Goal: Transaction & Acquisition: Purchase product/service

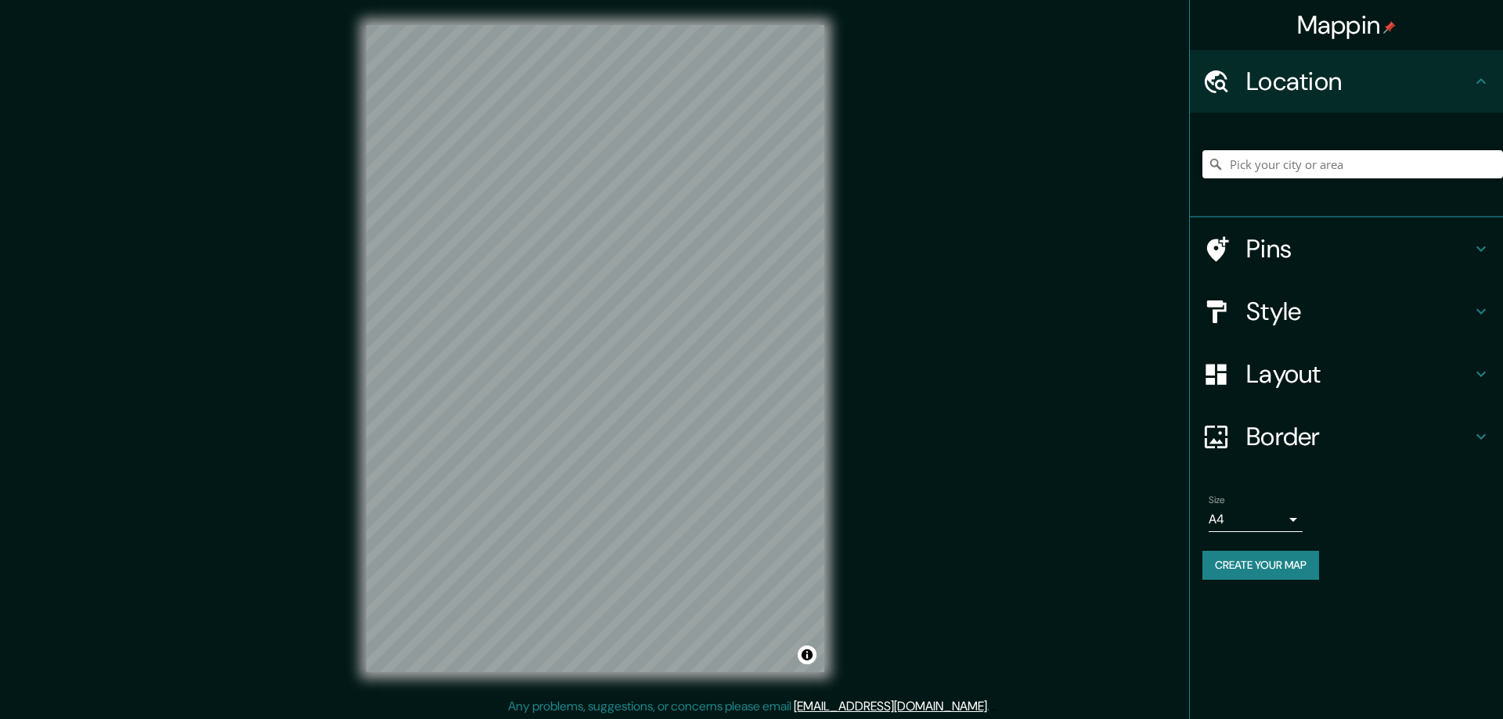
click at [1246, 307] on h4 "Style" at bounding box center [1358, 311] width 225 height 31
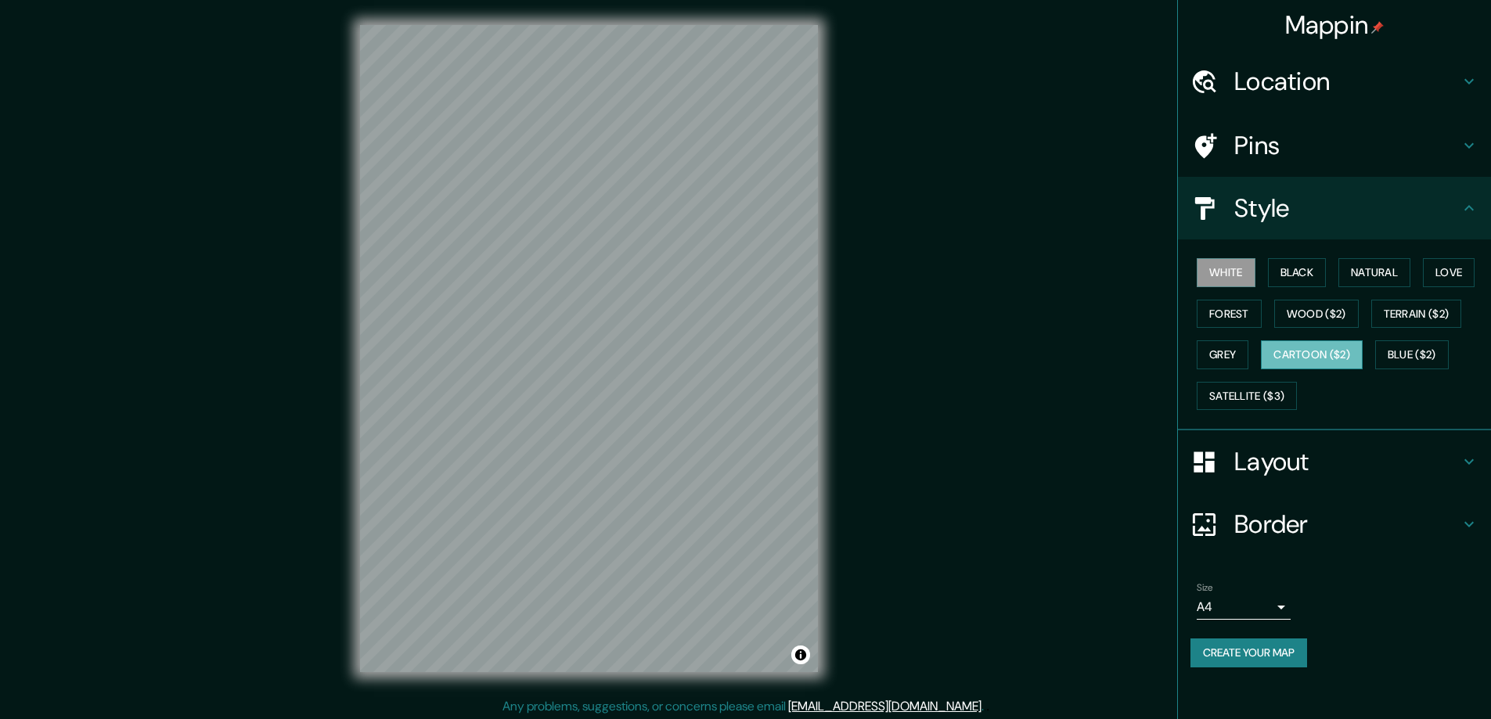
click at [1292, 347] on button "Cartoon ($2)" at bounding box center [1312, 354] width 102 height 29
click at [1282, 268] on button "Black" at bounding box center [1297, 272] width 59 height 29
click at [1253, 455] on h4 "Layout" at bounding box center [1346, 461] width 225 height 31
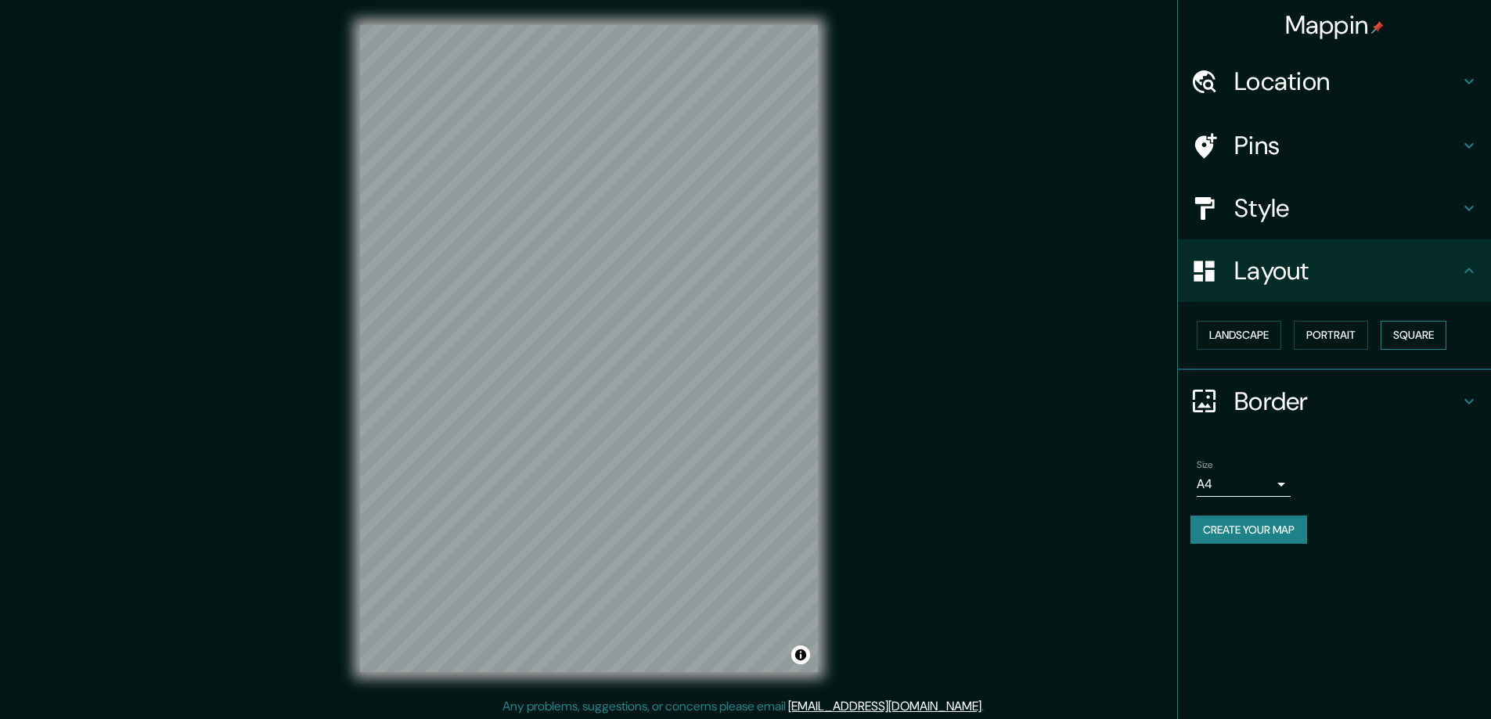
click at [1409, 326] on button "Square" at bounding box center [1414, 335] width 66 height 29
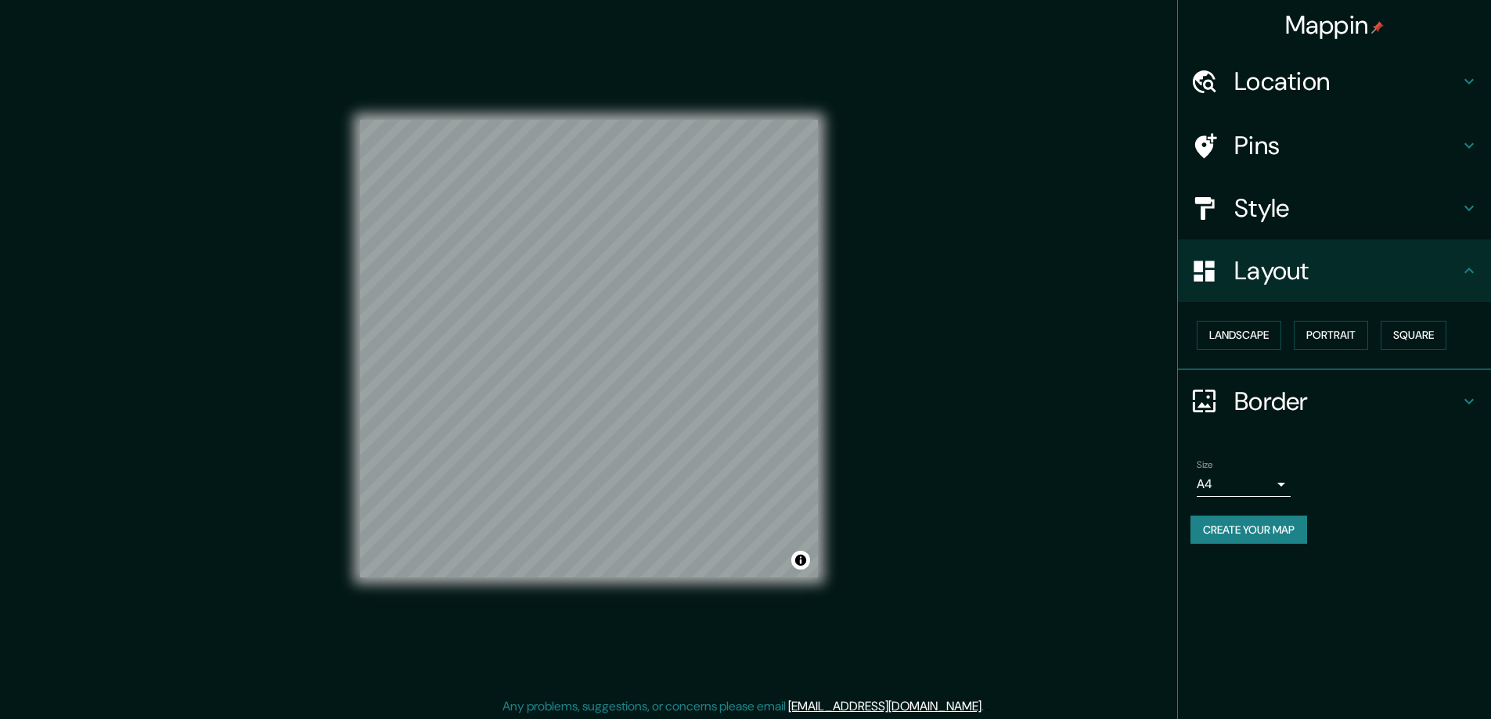
click at [1280, 481] on body "Mappin Location Pins Style Layout Landscape Portrait Square Border Choose a bor…" at bounding box center [745, 359] width 1491 height 719
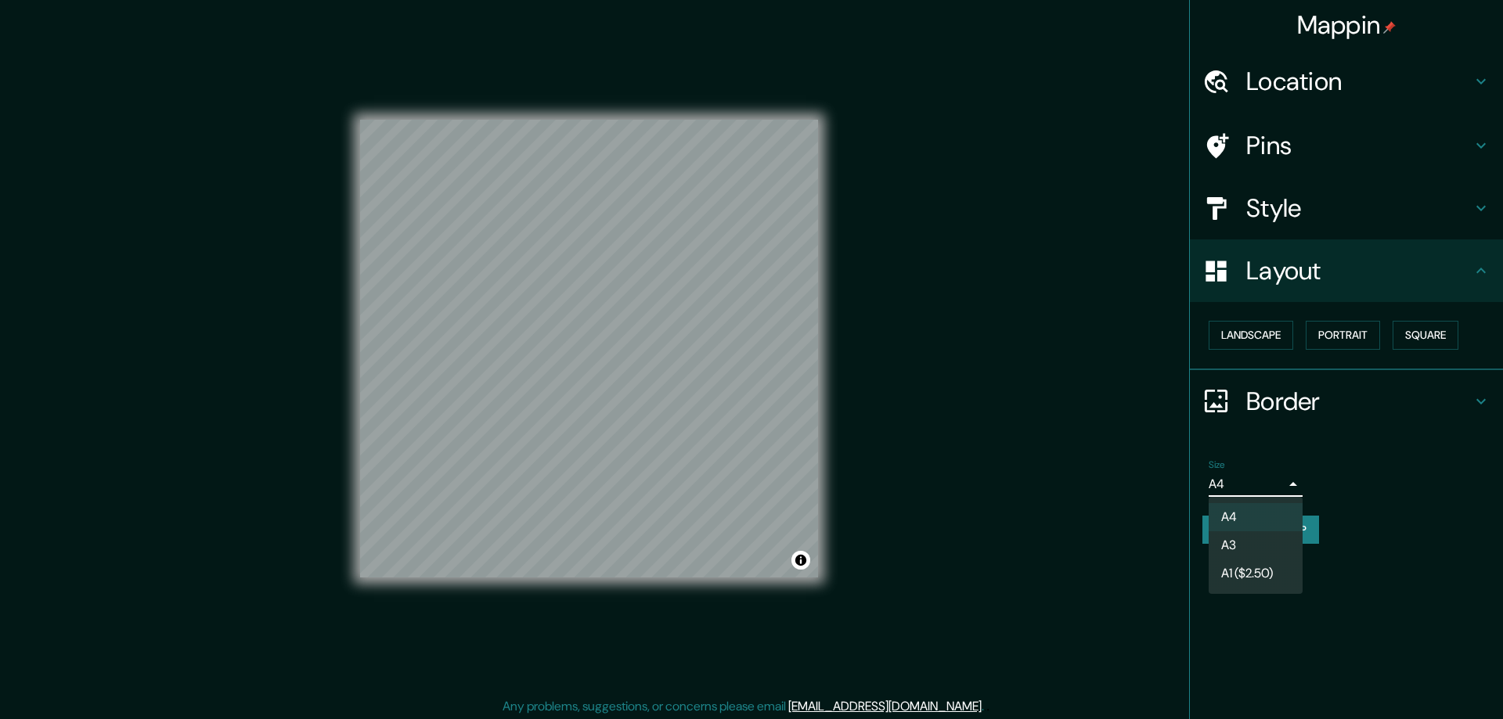
click at [1244, 543] on li "A3" at bounding box center [1255, 545] width 94 height 28
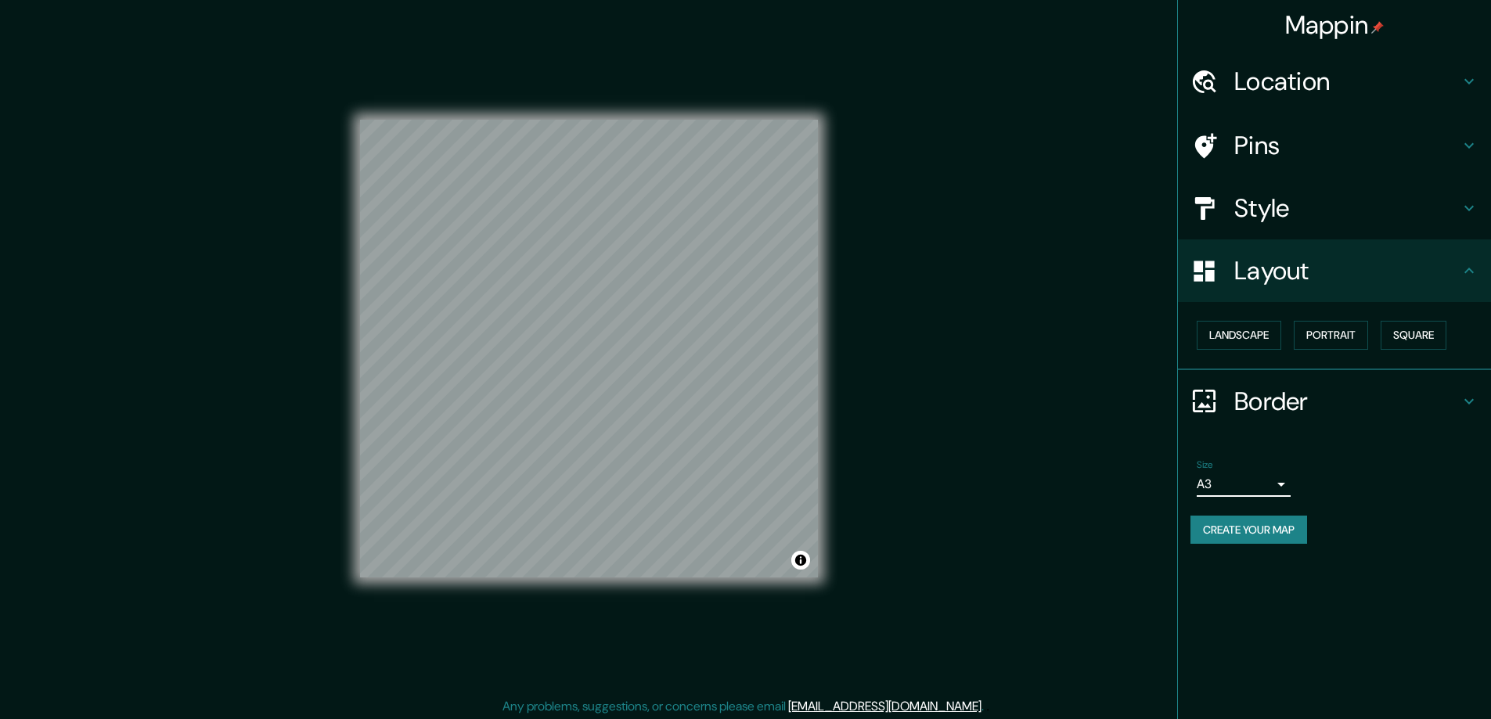
click at [1255, 79] on h4 "Location" at bounding box center [1346, 81] width 225 height 31
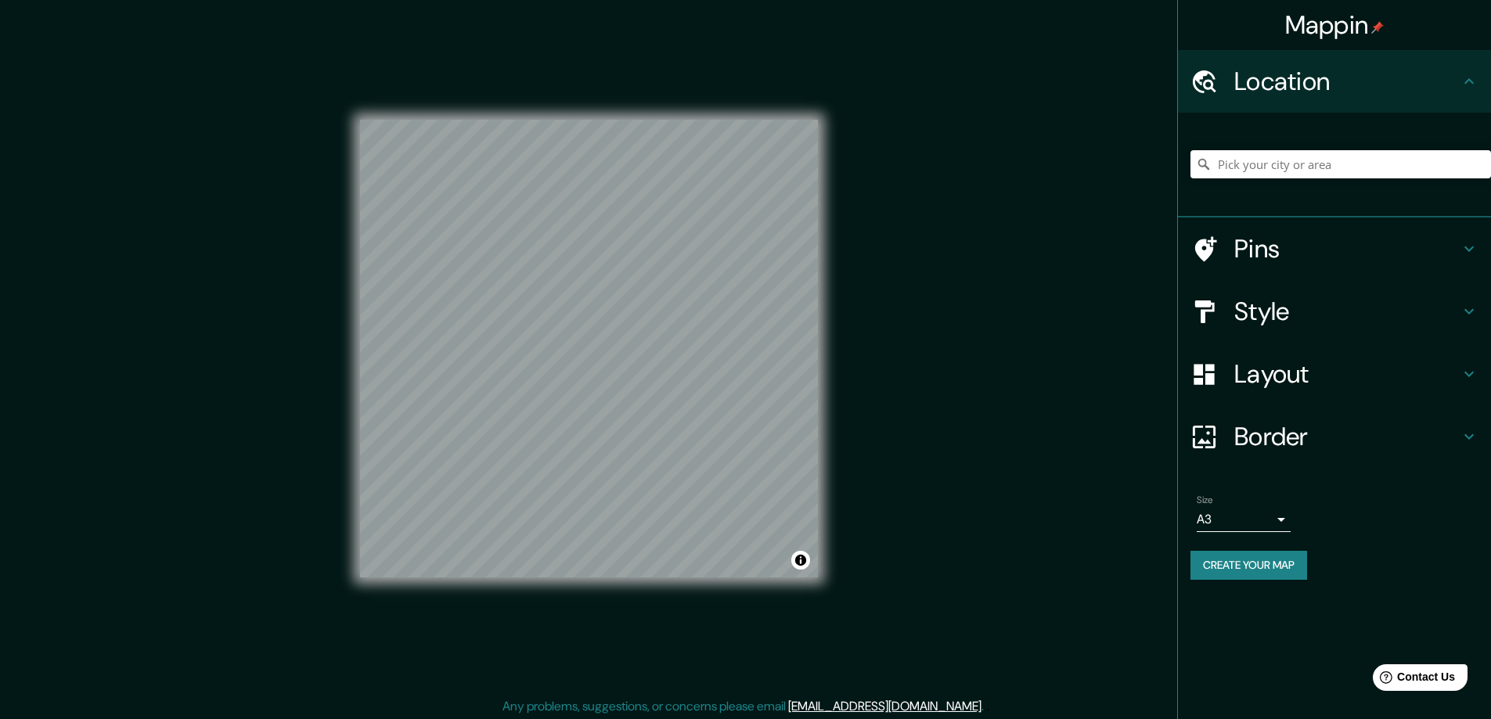
click at [1276, 314] on h4 "Style" at bounding box center [1346, 311] width 225 height 31
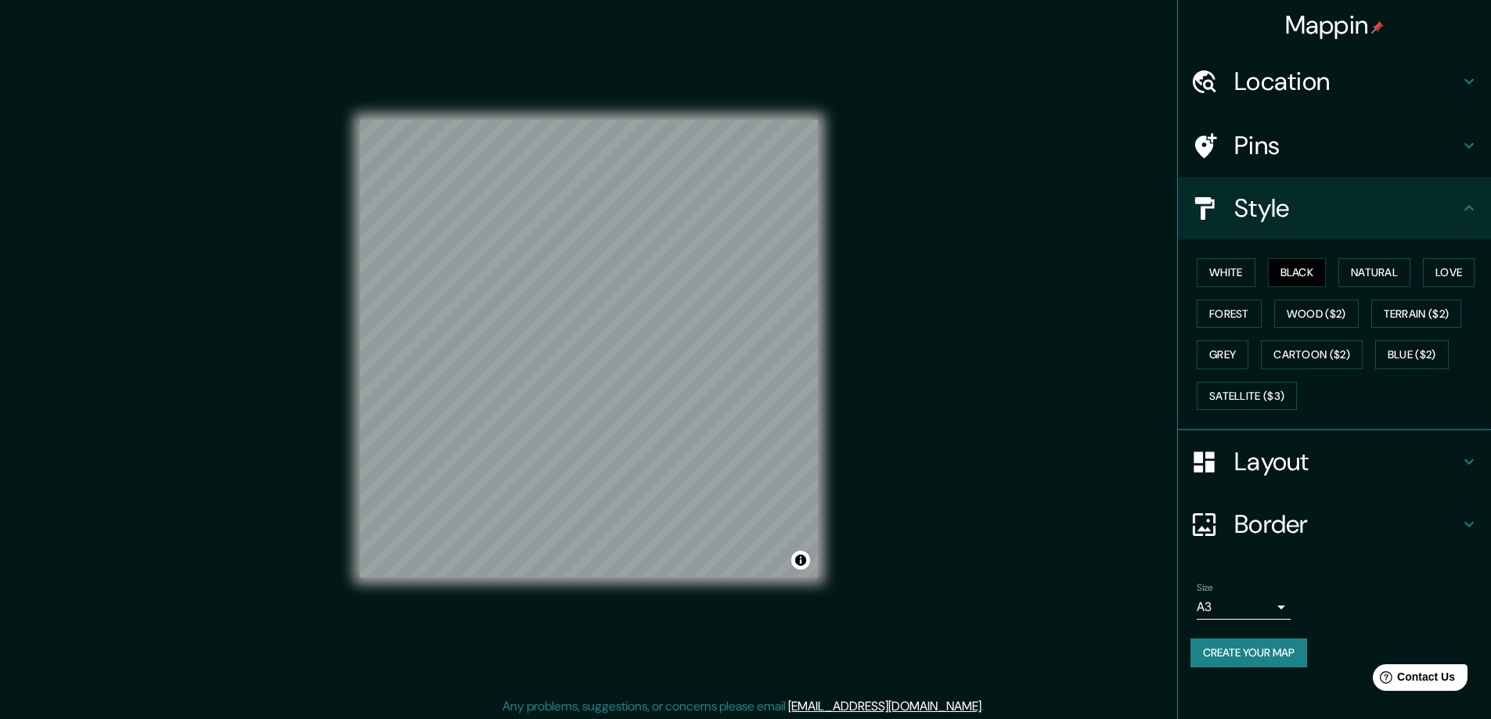
click at [1305, 267] on button "Black" at bounding box center [1297, 272] width 59 height 29
click at [1277, 461] on h4 "Layout" at bounding box center [1346, 461] width 225 height 31
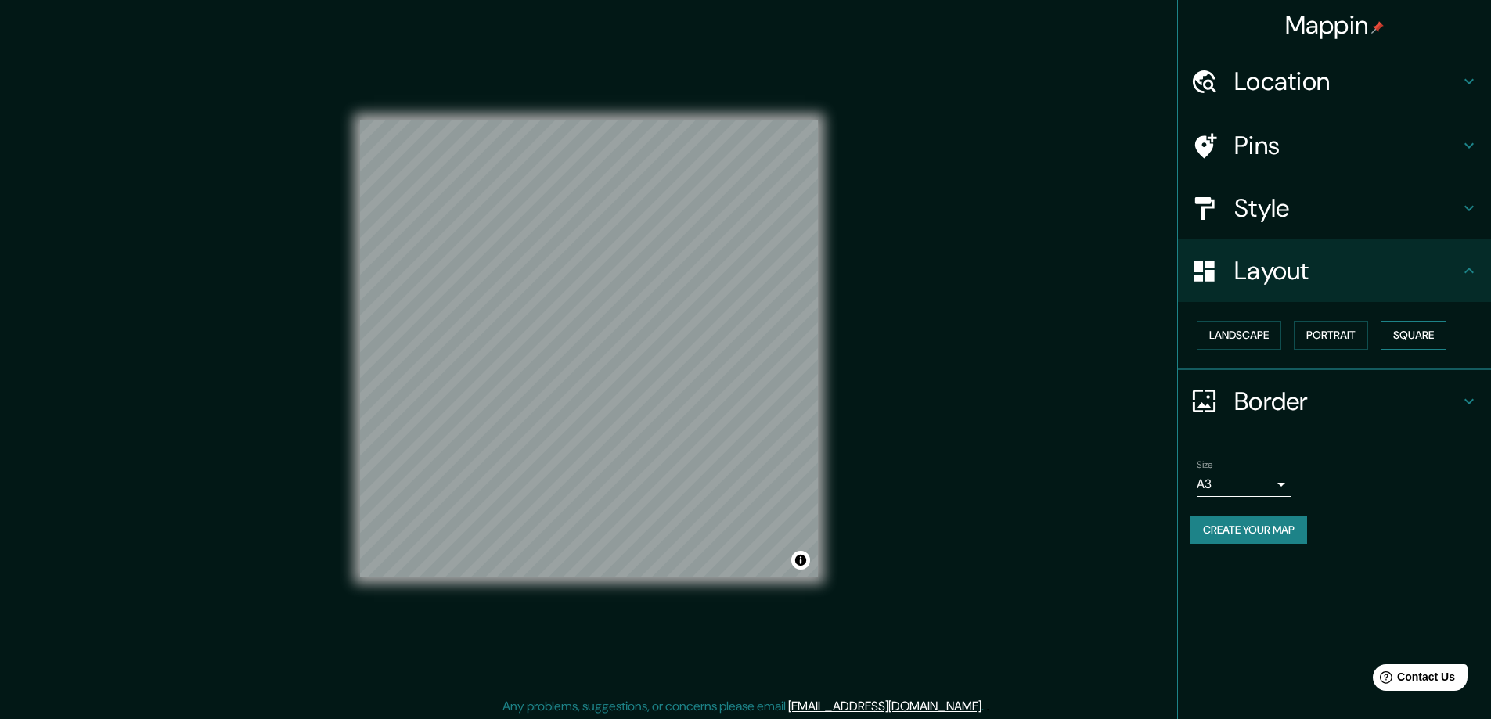
click at [1429, 337] on button "Square" at bounding box center [1414, 335] width 66 height 29
click at [1280, 488] on body "Mappin Location Pins Style Layout Landscape Portrait Square Border Choose a bor…" at bounding box center [745, 359] width 1491 height 719
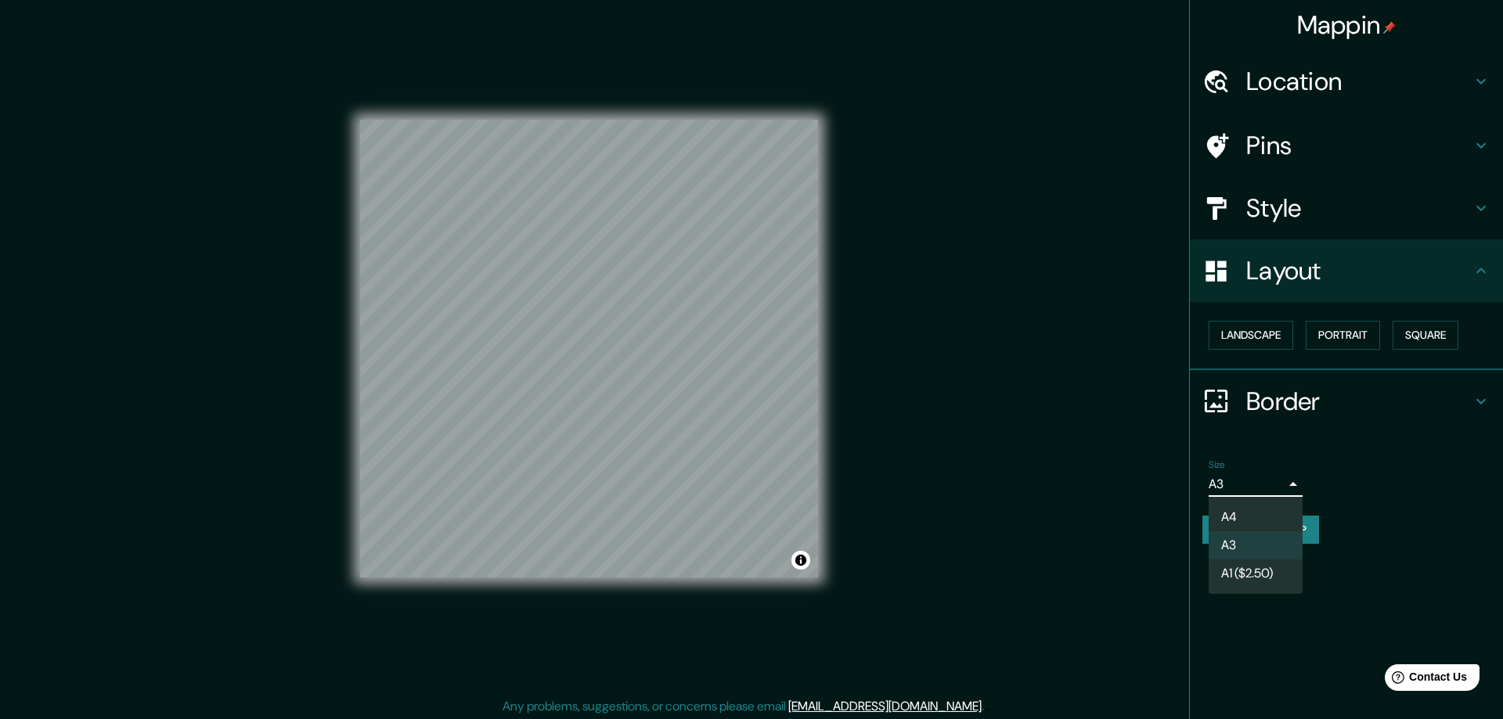
click at [1236, 546] on li "A3" at bounding box center [1255, 545] width 94 height 28
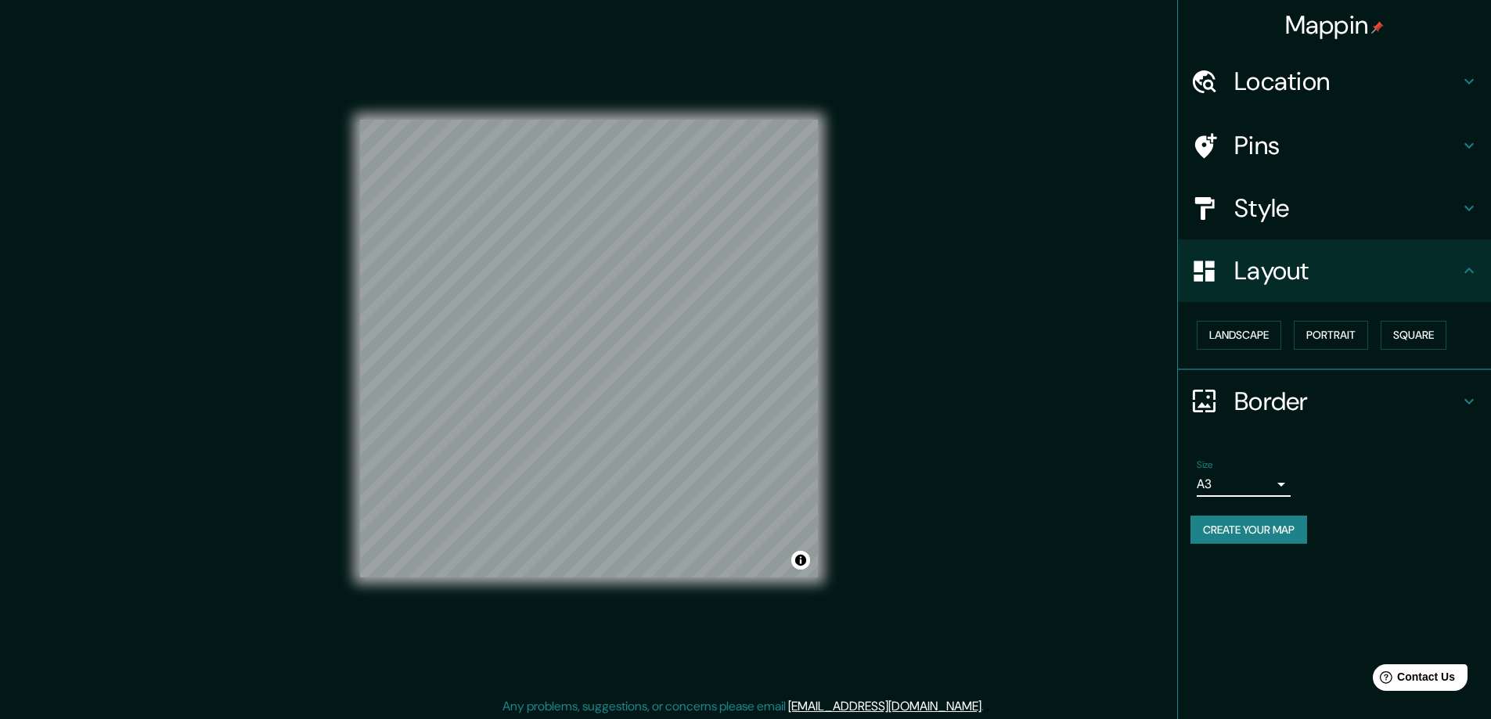
click at [1266, 207] on h4 "Style" at bounding box center [1346, 208] width 225 height 31
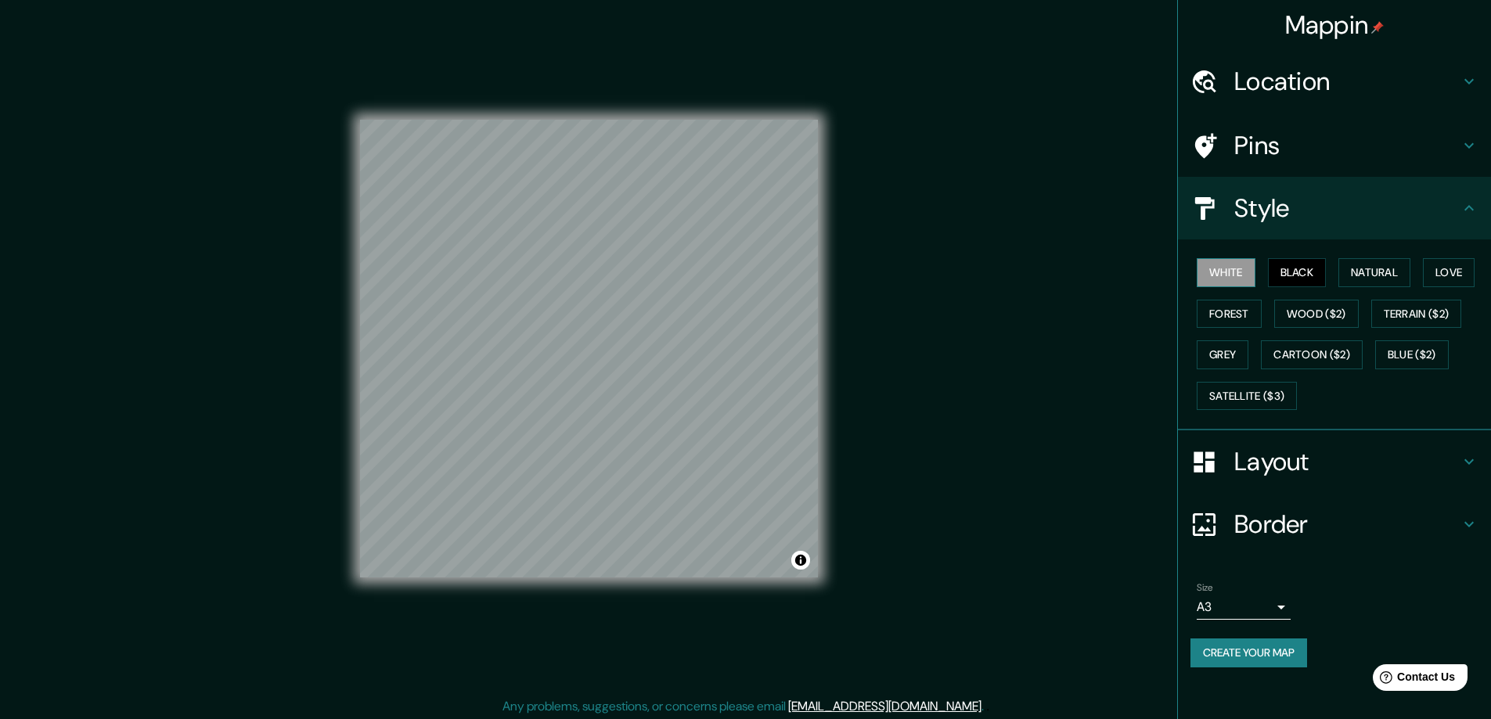
click at [1219, 272] on button "White" at bounding box center [1226, 272] width 59 height 29
click at [1283, 271] on button "Black" at bounding box center [1297, 272] width 59 height 29
click at [1297, 81] on h4 "Location" at bounding box center [1346, 81] width 225 height 31
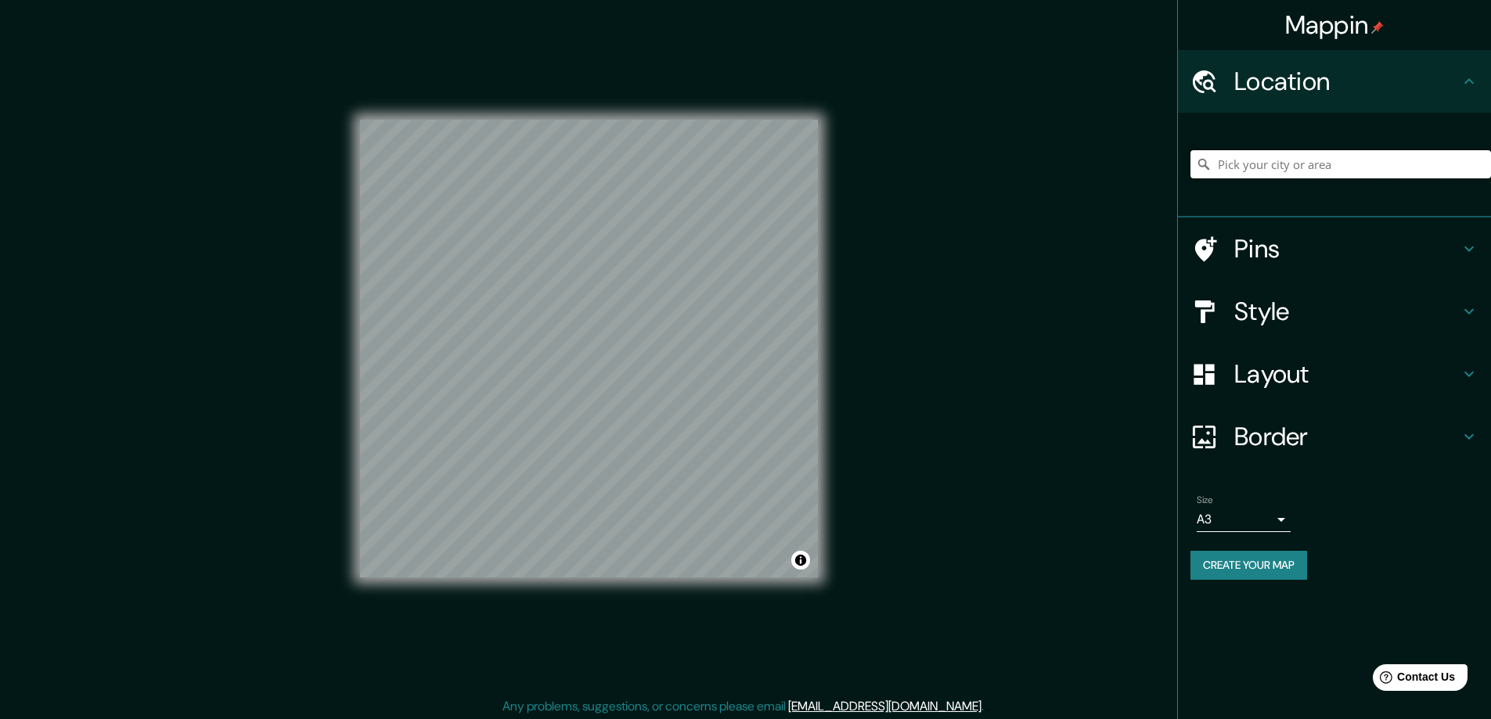
paste input "2754 He Nis Ra Lane, Green Bay WI, 54303"
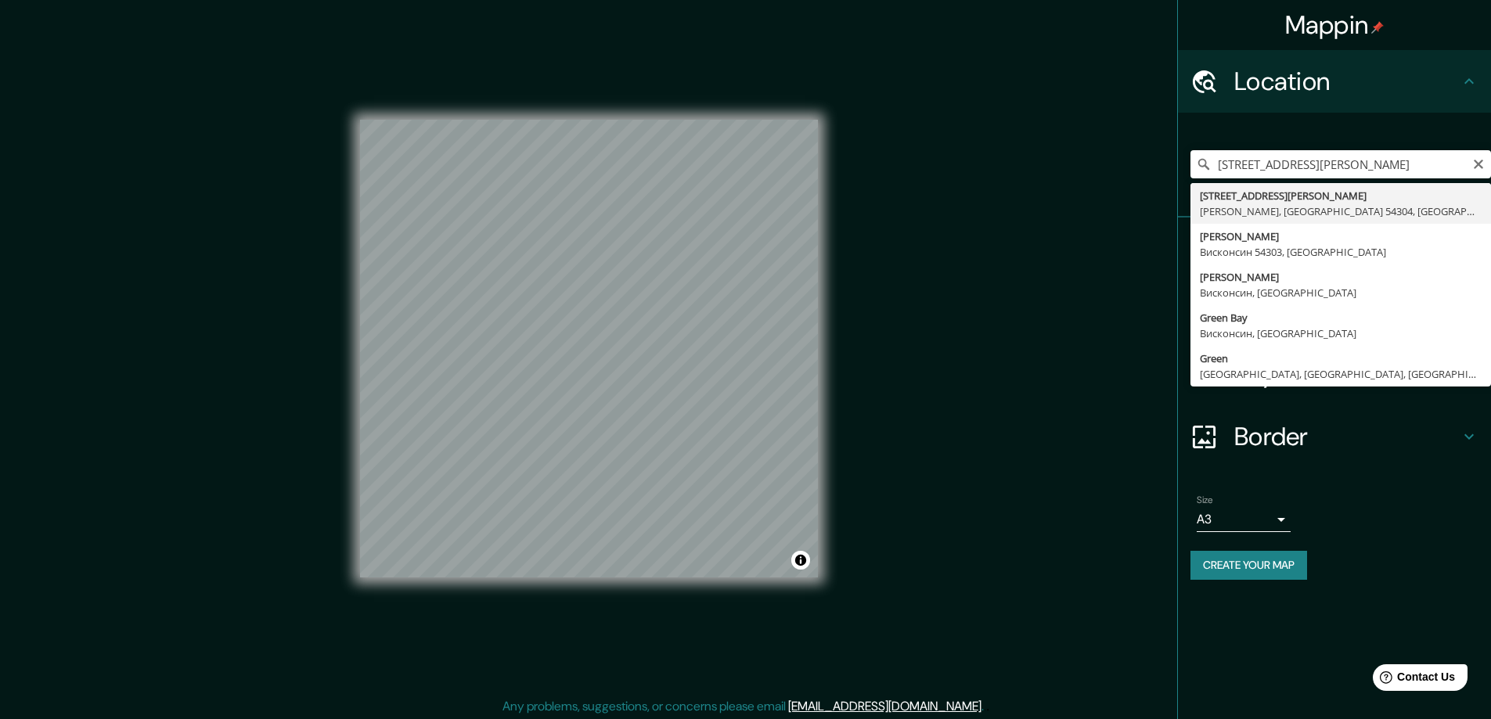
type input "2754 He Nis Ra Lane, Грин-Бей, Висконсин 54304, США"
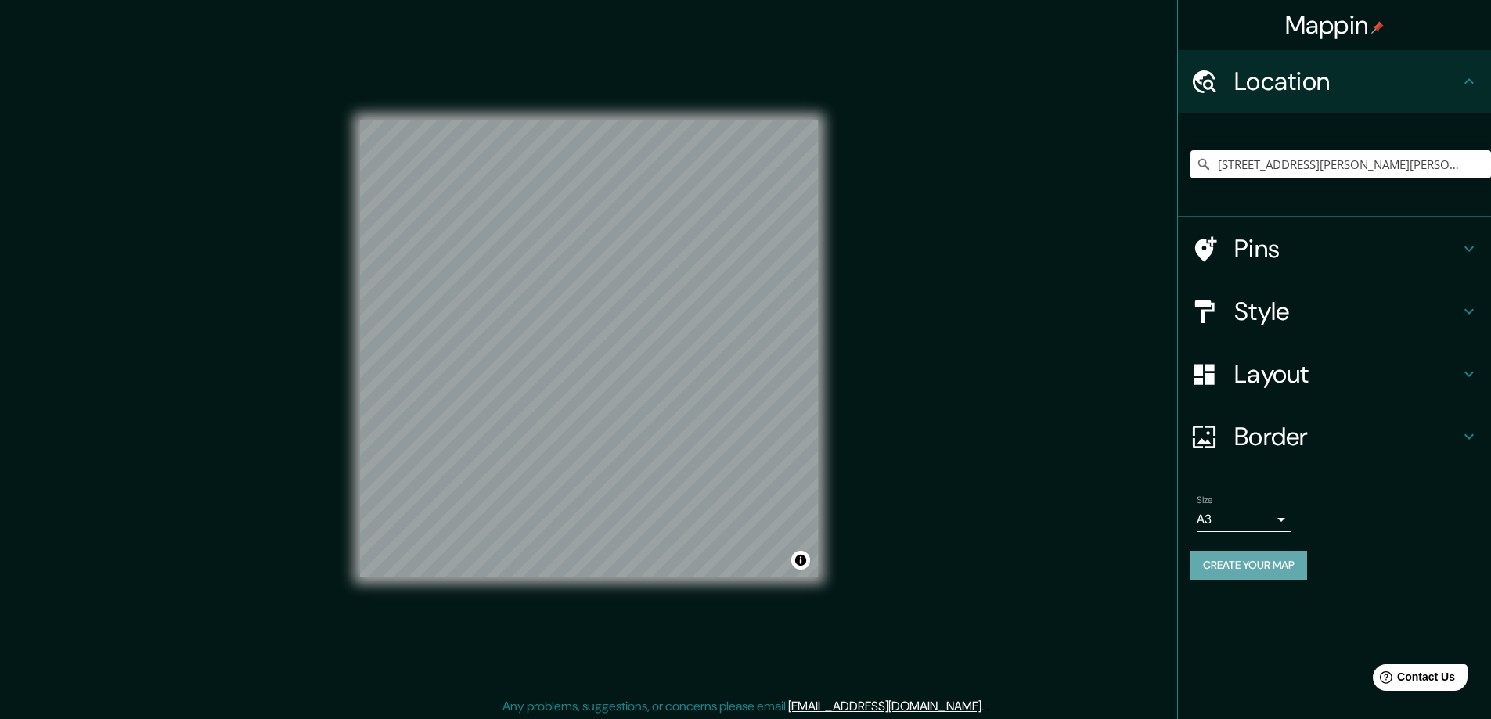
click at [1226, 569] on button "Create your map" at bounding box center [1248, 565] width 117 height 29
click at [1219, 565] on button "Create your map" at bounding box center [1248, 565] width 117 height 29
drag, startPoint x: 927, startPoint y: 376, endPoint x: 912, endPoint y: 341, distance: 38.2
click at [912, 341] on div "Mappin Location 2754 He Nis Ra Lane, Грин-Бей, Висконсин 54304, США Pins Style …" at bounding box center [745, 361] width 1491 height 722
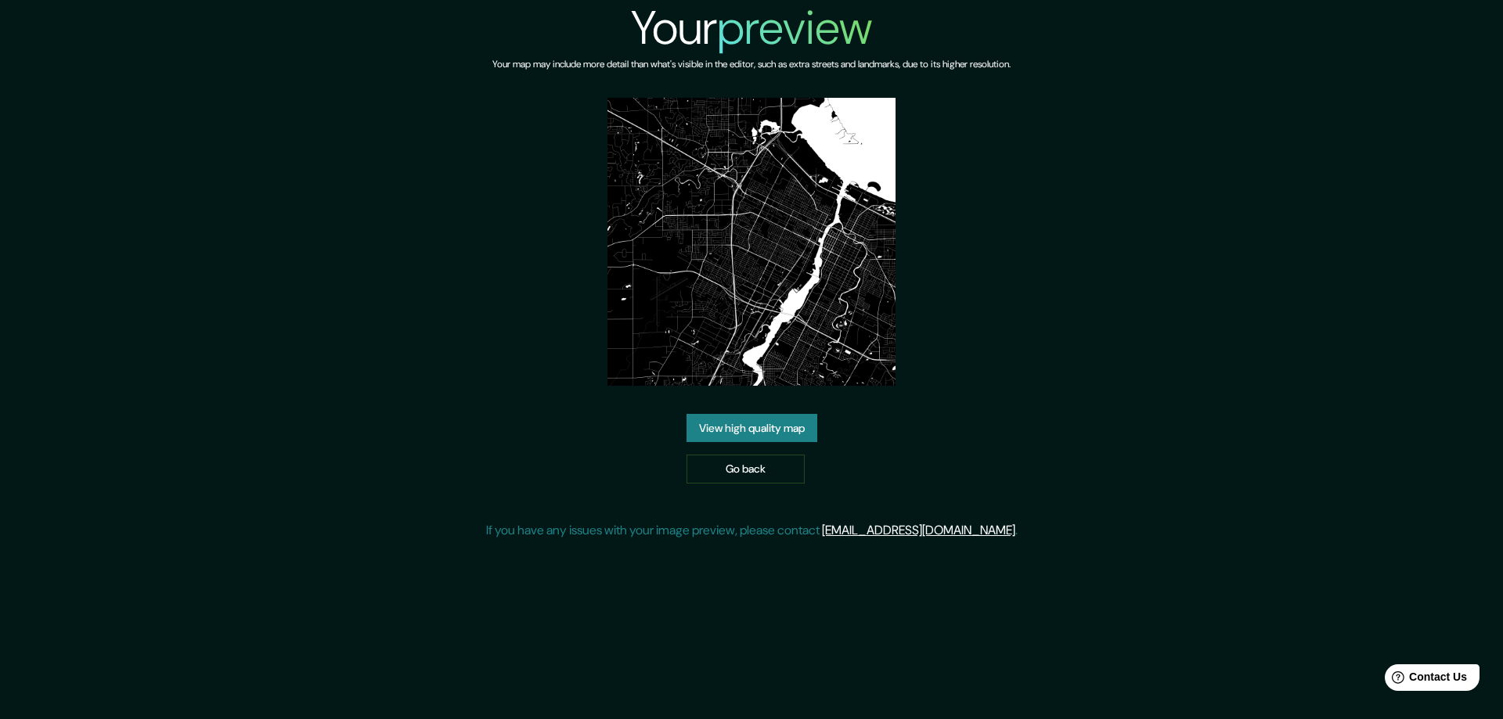
drag, startPoint x: 735, startPoint y: 429, endPoint x: 1170, endPoint y: 352, distance: 441.8
click at [735, 428] on link "View high quality map" at bounding box center [751, 428] width 131 height 29
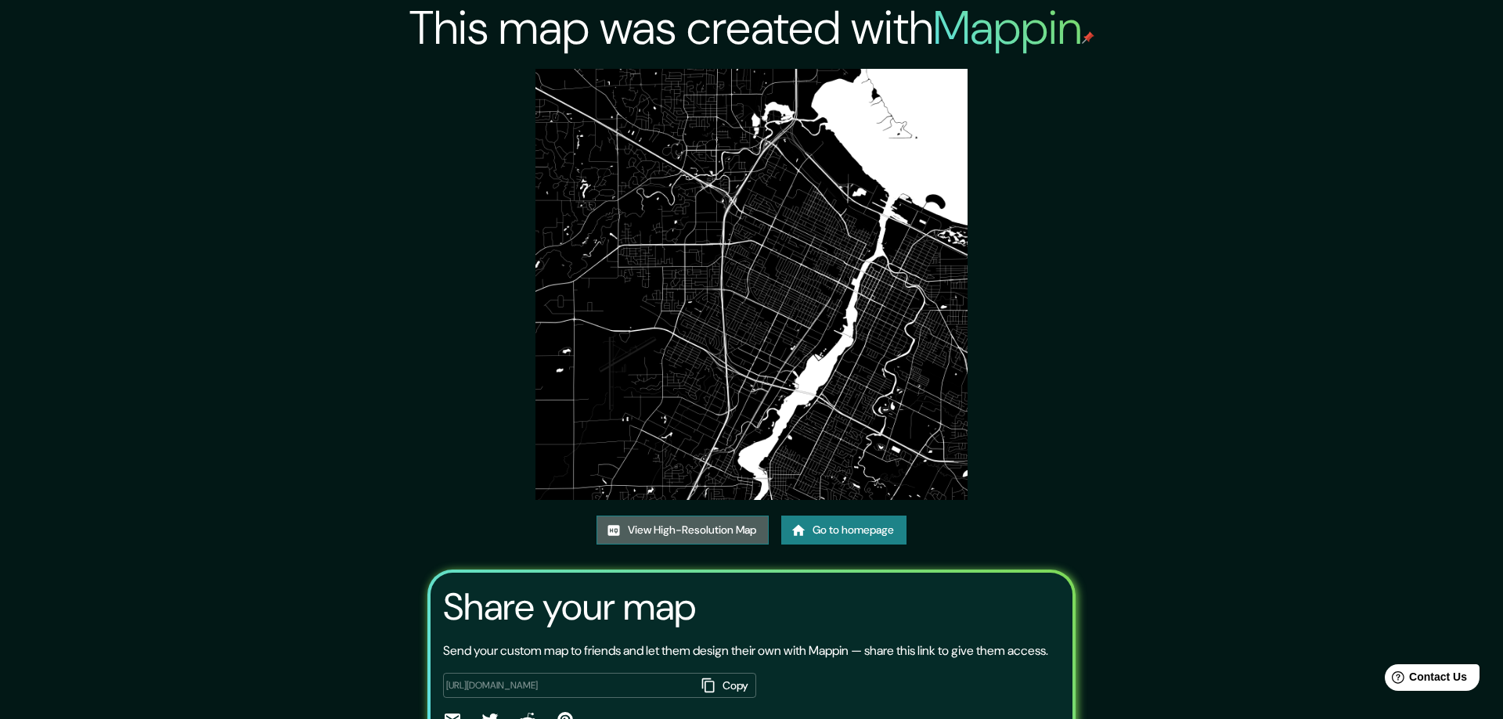
click at [632, 528] on link "View High-Resolution Map" at bounding box center [682, 530] width 172 height 29
click at [693, 534] on link "View High-Resolution Map" at bounding box center [677, 530] width 172 height 29
click at [649, 527] on link "View High-Resolution Map" at bounding box center [677, 530] width 172 height 29
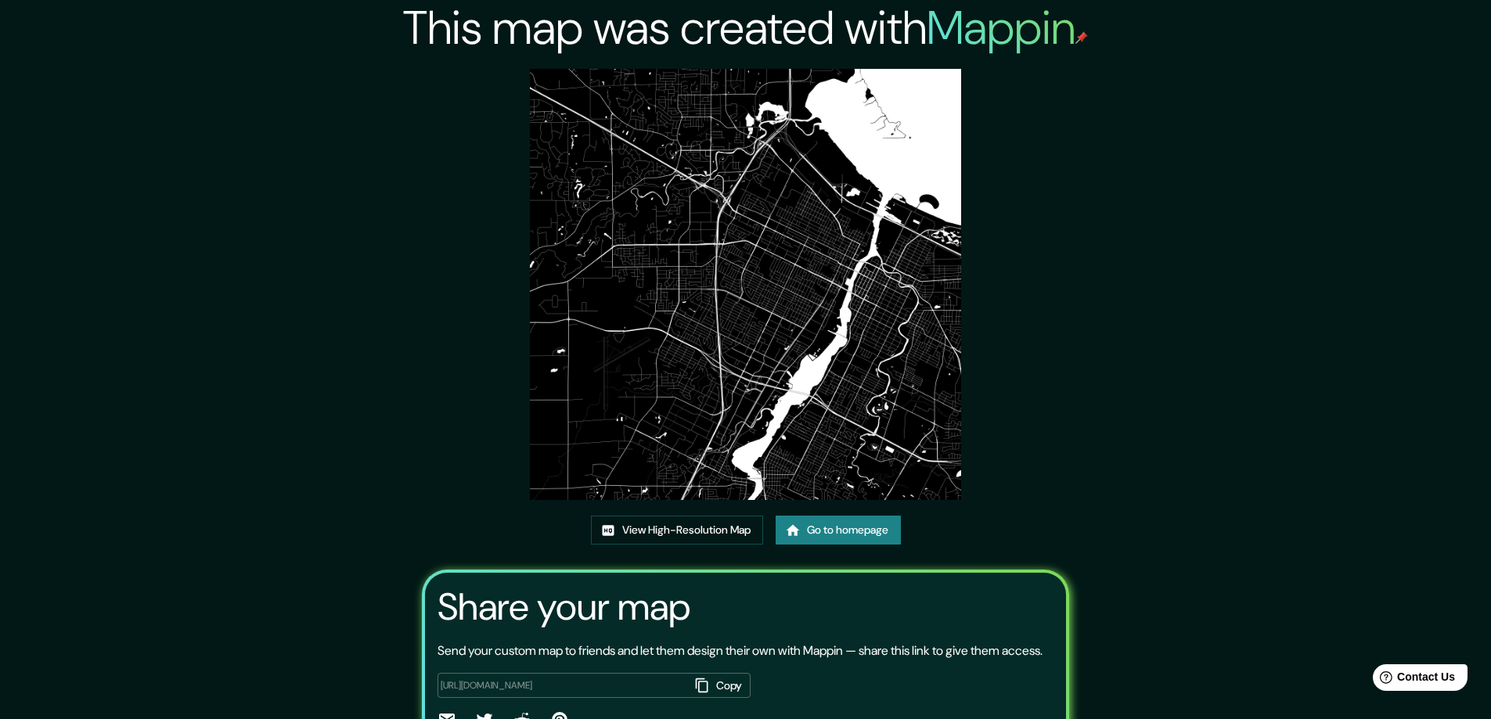
scroll to position [103, 0]
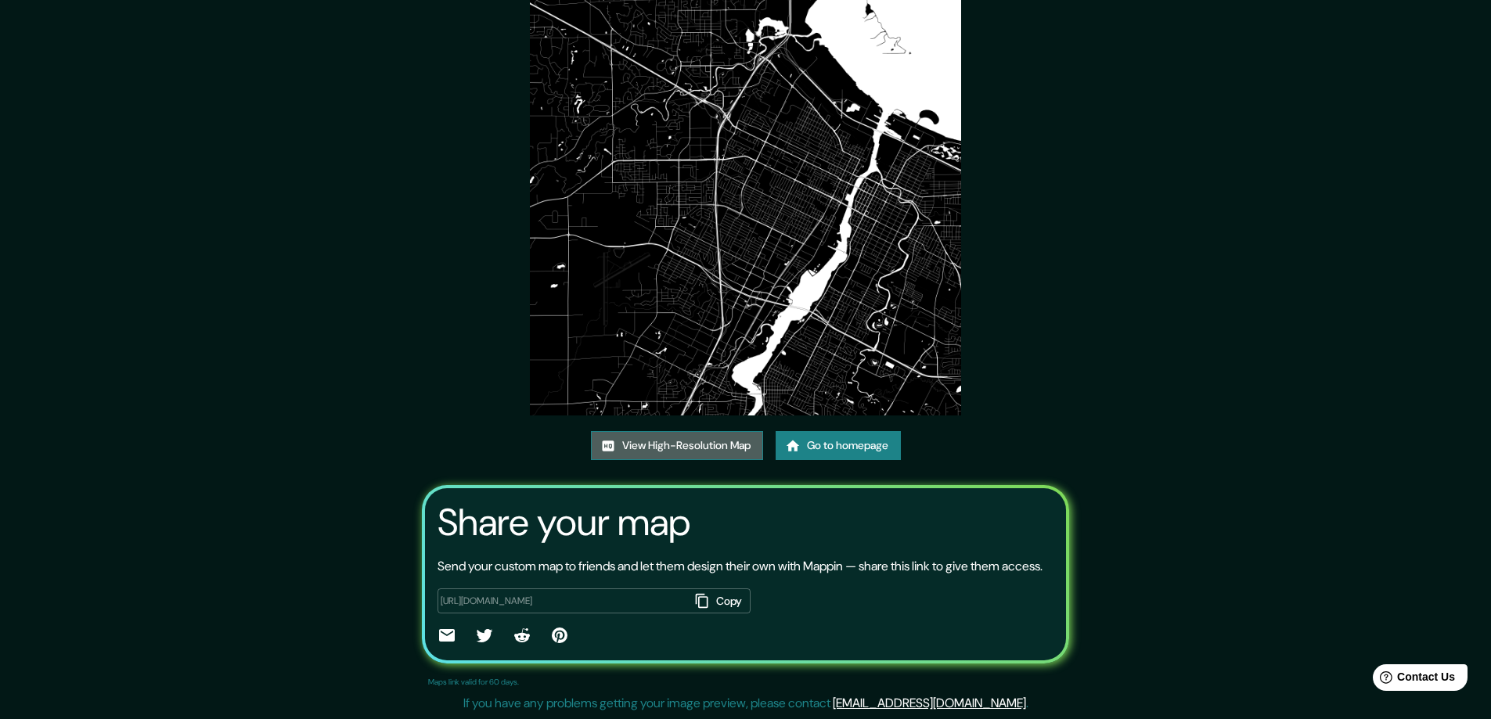
click at [693, 431] on link "View High-Resolution Map" at bounding box center [677, 445] width 172 height 29
click at [825, 431] on link "Go to homepage" at bounding box center [838, 445] width 125 height 29
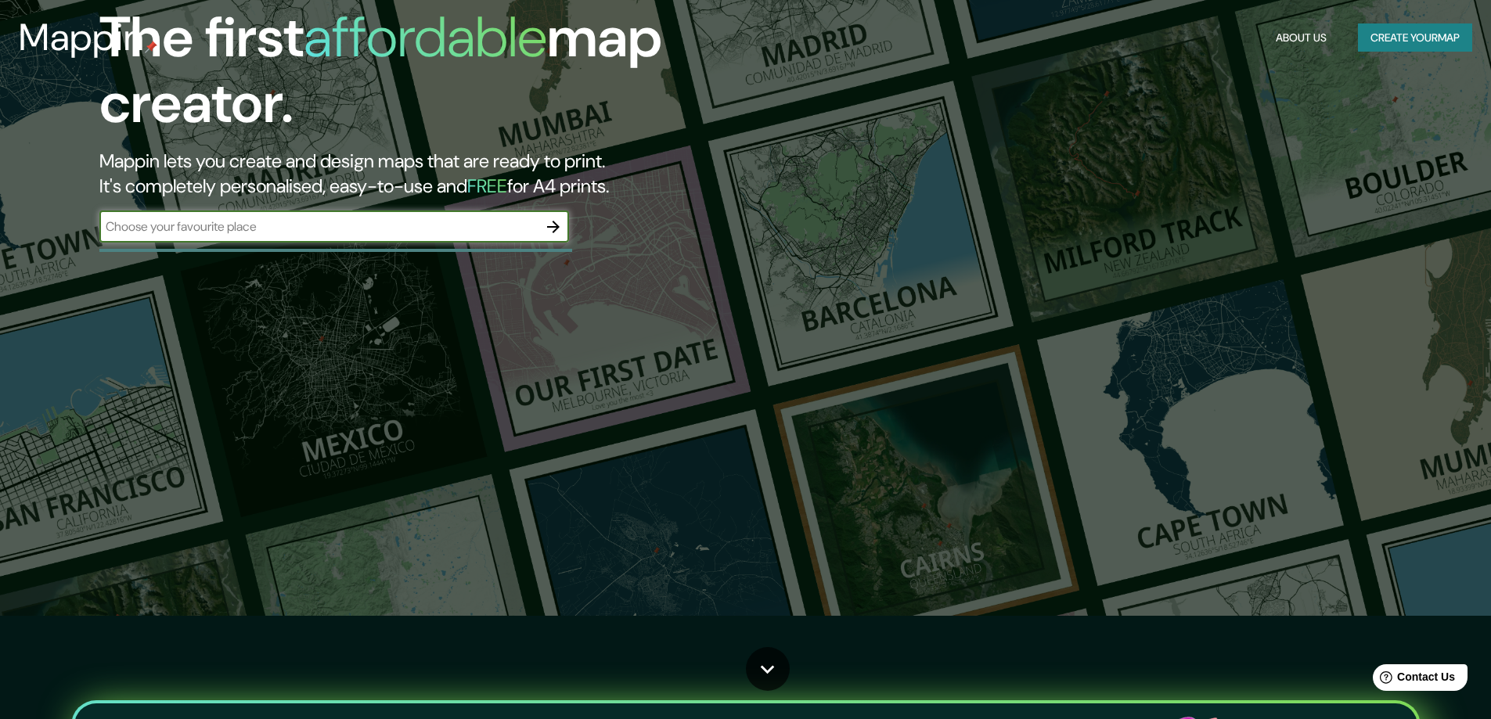
click at [843, 425] on div "The first affordable map creator. Mappin lets you create and design maps that a…" at bounding box center [745, 256] width 1491 height 719
click at [840, 423] on div "The first affordable map creator. Mappin lets you create and design maps that a…" at bounding box center [745, 256] width 1491 height 719
click at [1034, 370] on div "The first affordable map creator. Mappin lets you create and design maps that a…" at bounding box center [745, 256] width 1491 height 719
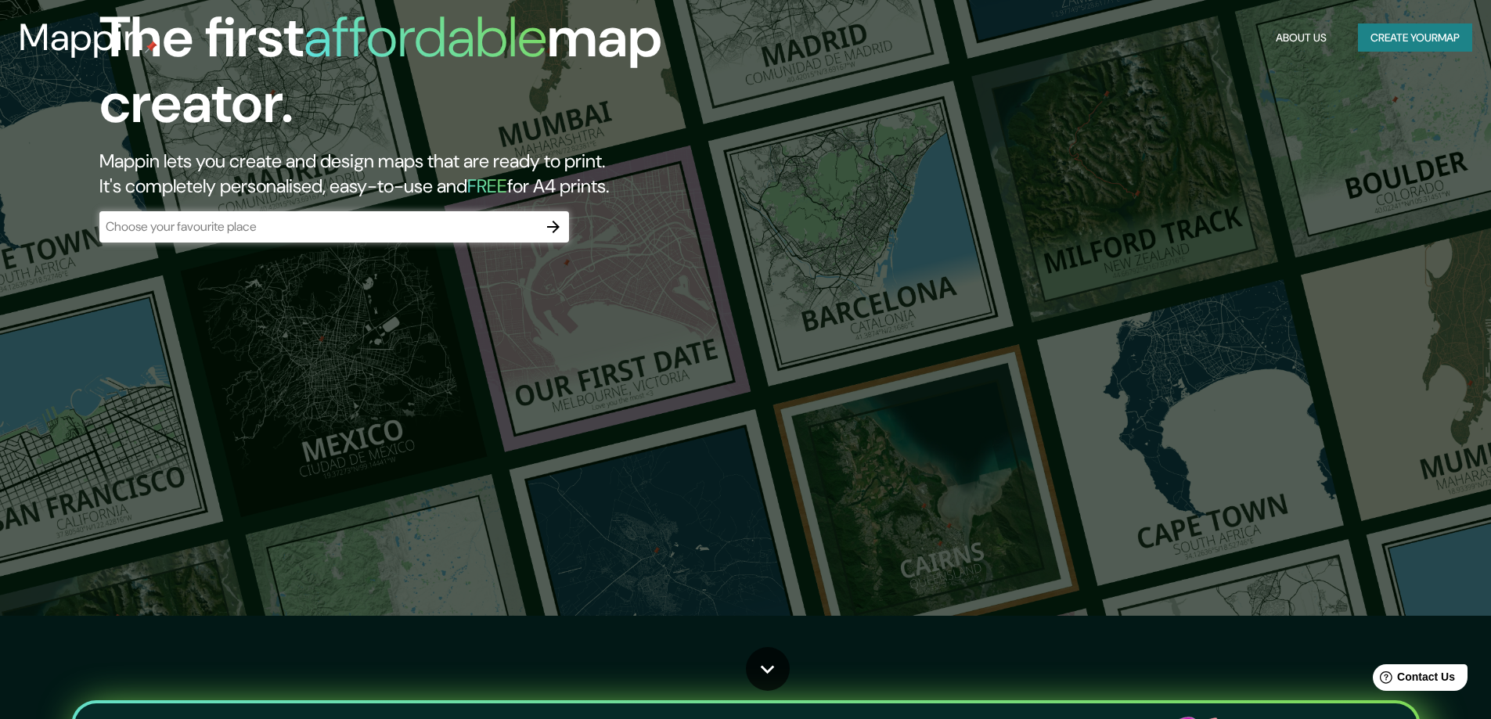
click at [553, 233] on icon "button" at bounding box center [553, 227] width 13 height 13
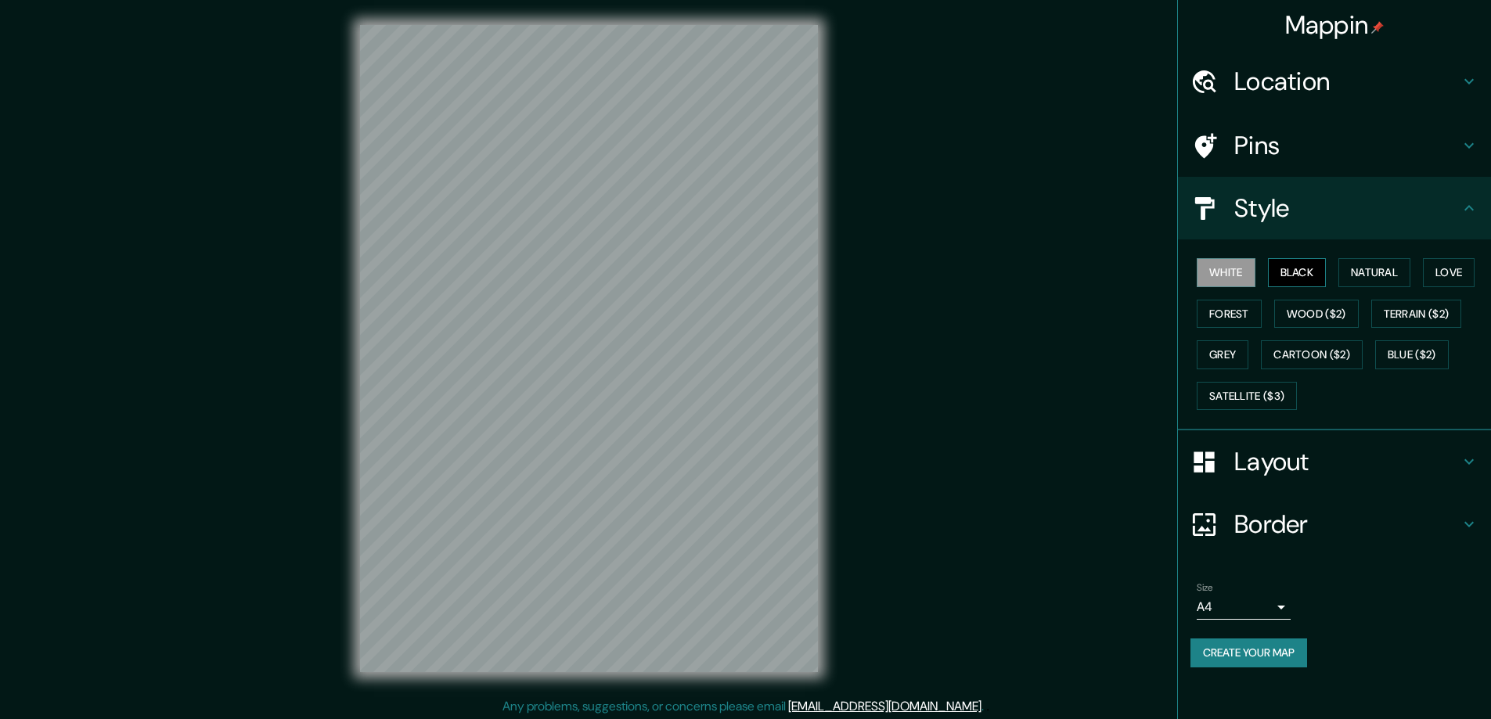
click at [1298, 270] on button "Black" at bounding box center [1297, 272] width 59 height 29
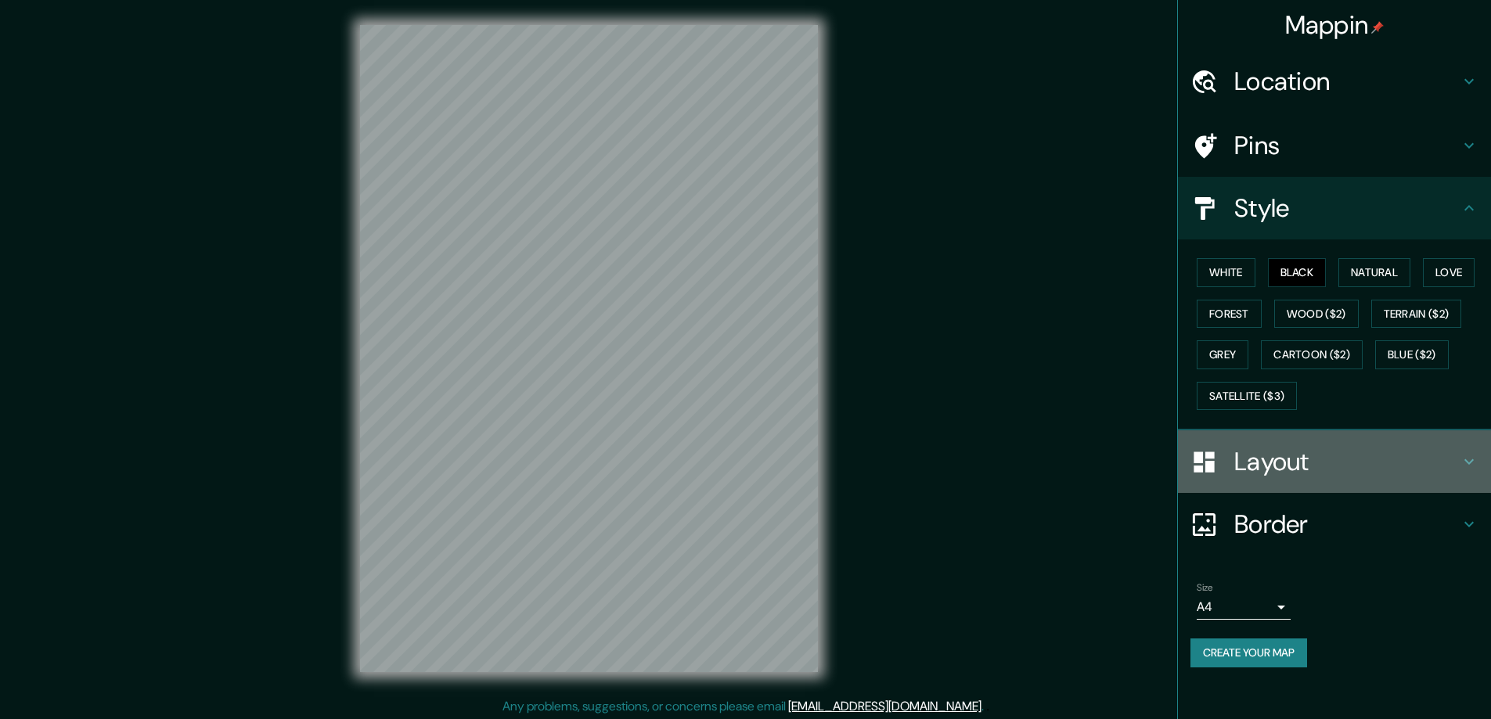
click at [1267, 459] on h4 "Layout" at bounding box center [1346, 461] width 225 height 31
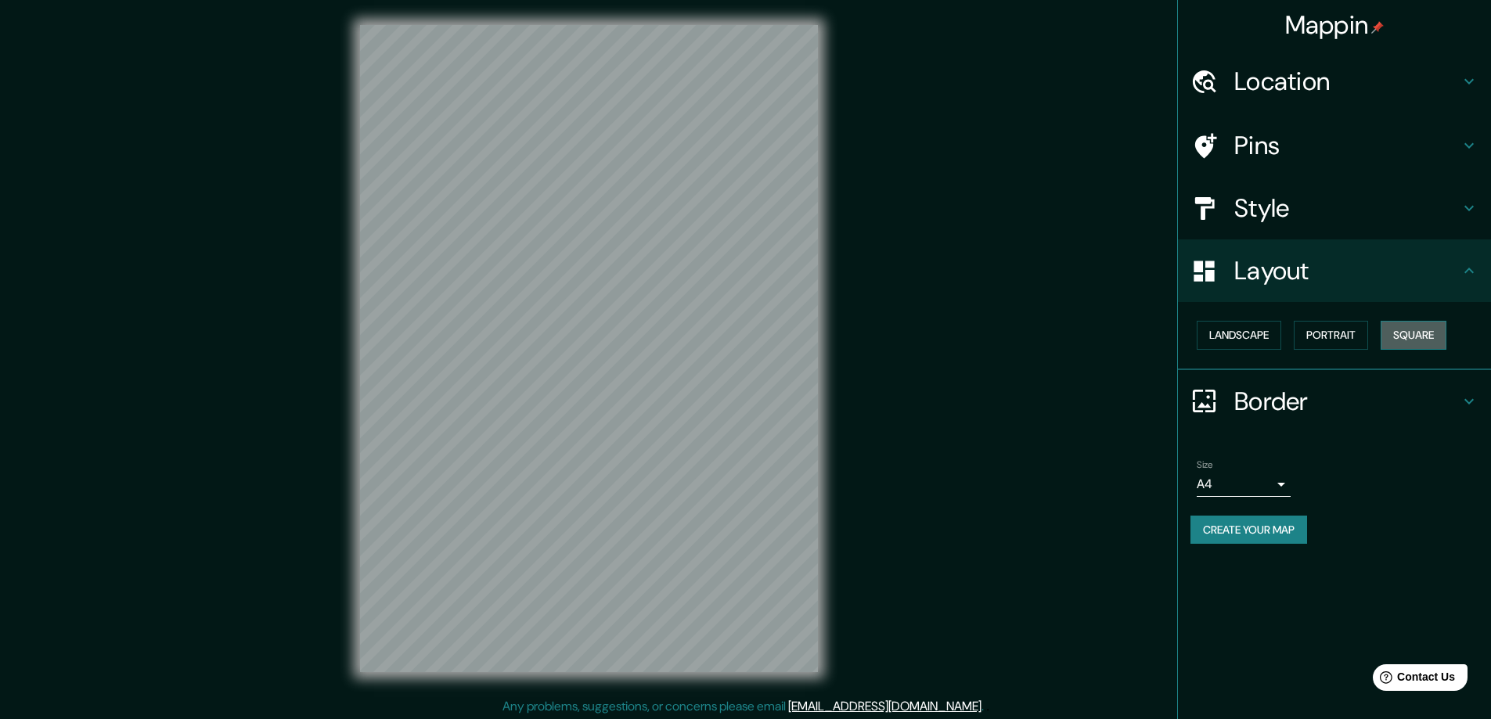
click at [1419, 332] on button "Square" at bounding box center [1414, 335] width 66 height 29
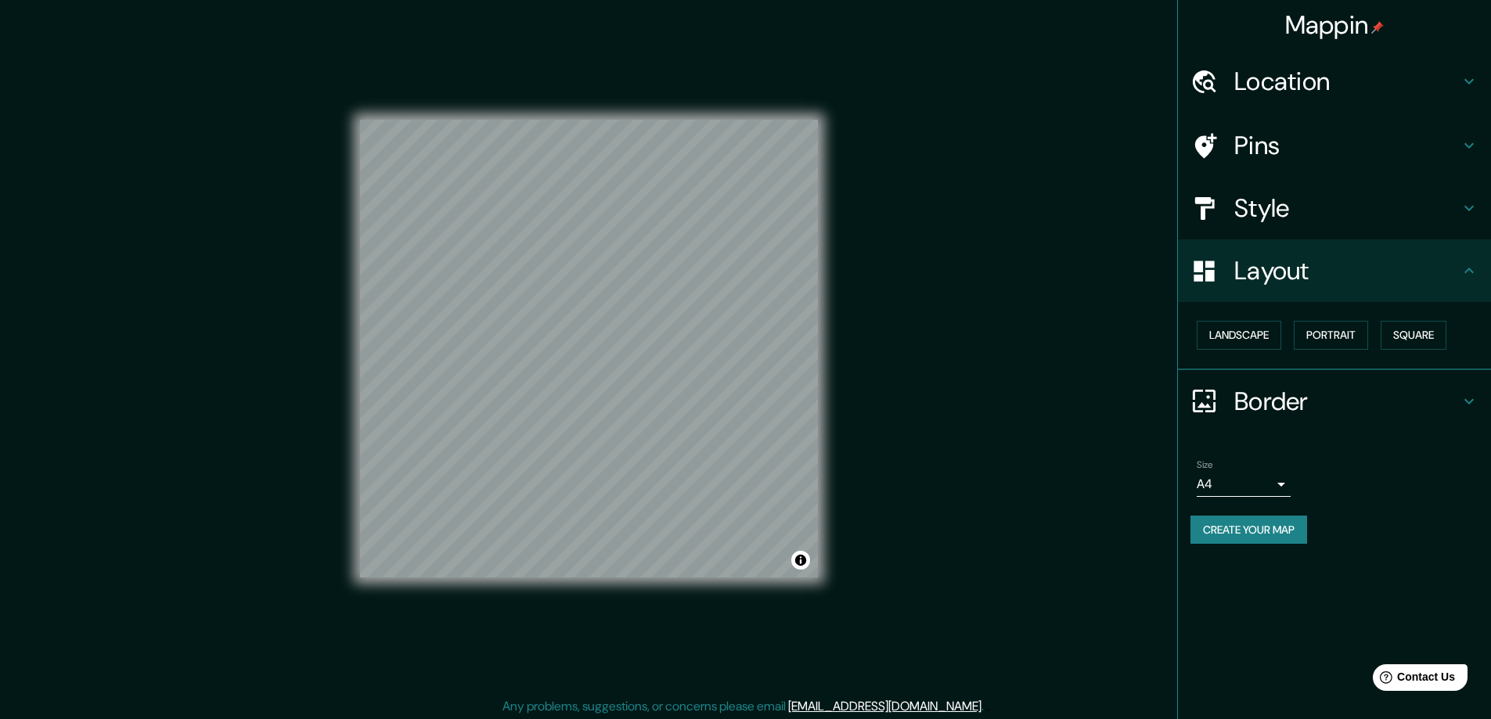
click at [1282, 484] on body "Mappin Location Pins Style Layout Landscape Portrait Square Border Choose a bor…" at bounding box center [745, 359] width 1491 height 719
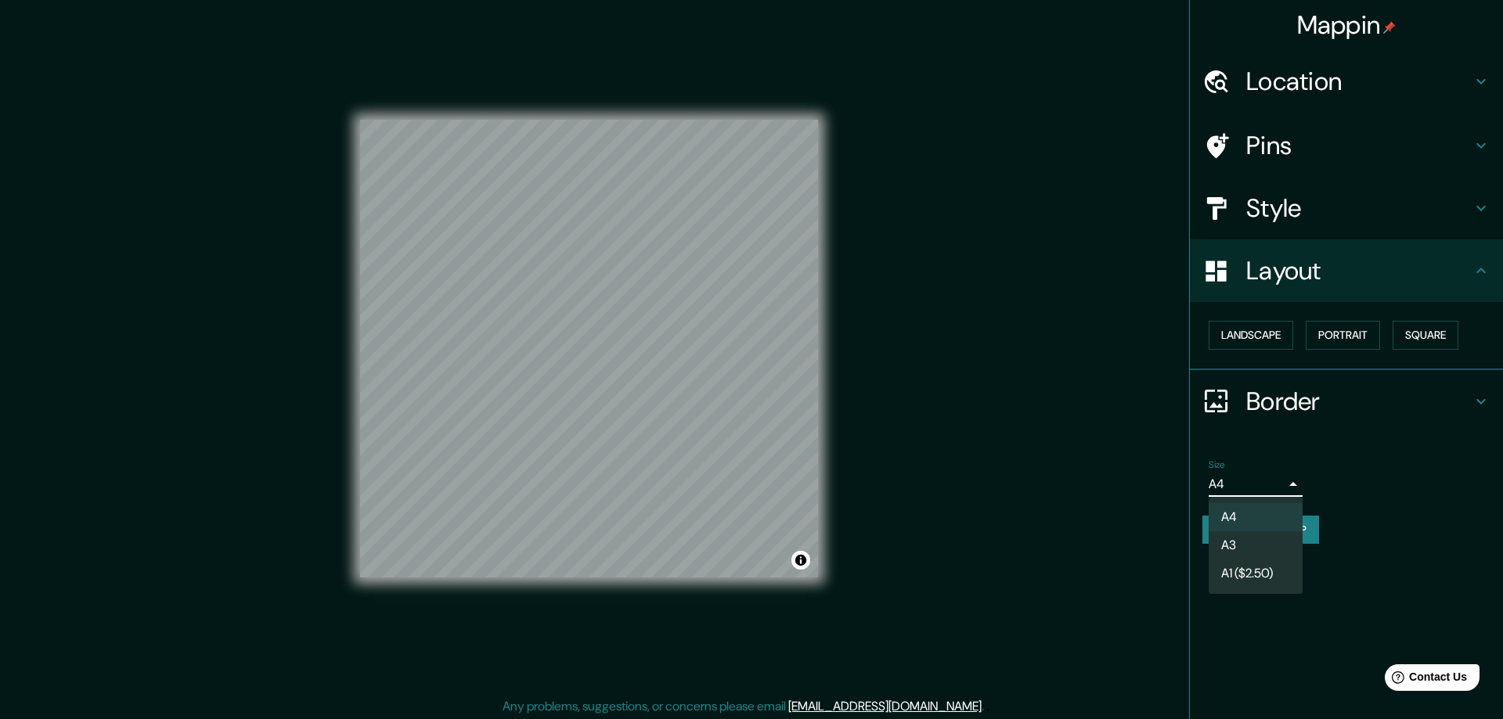
click at [1223, 544] on li "A3" at bounding box center [1255, 545] width 94 height 28
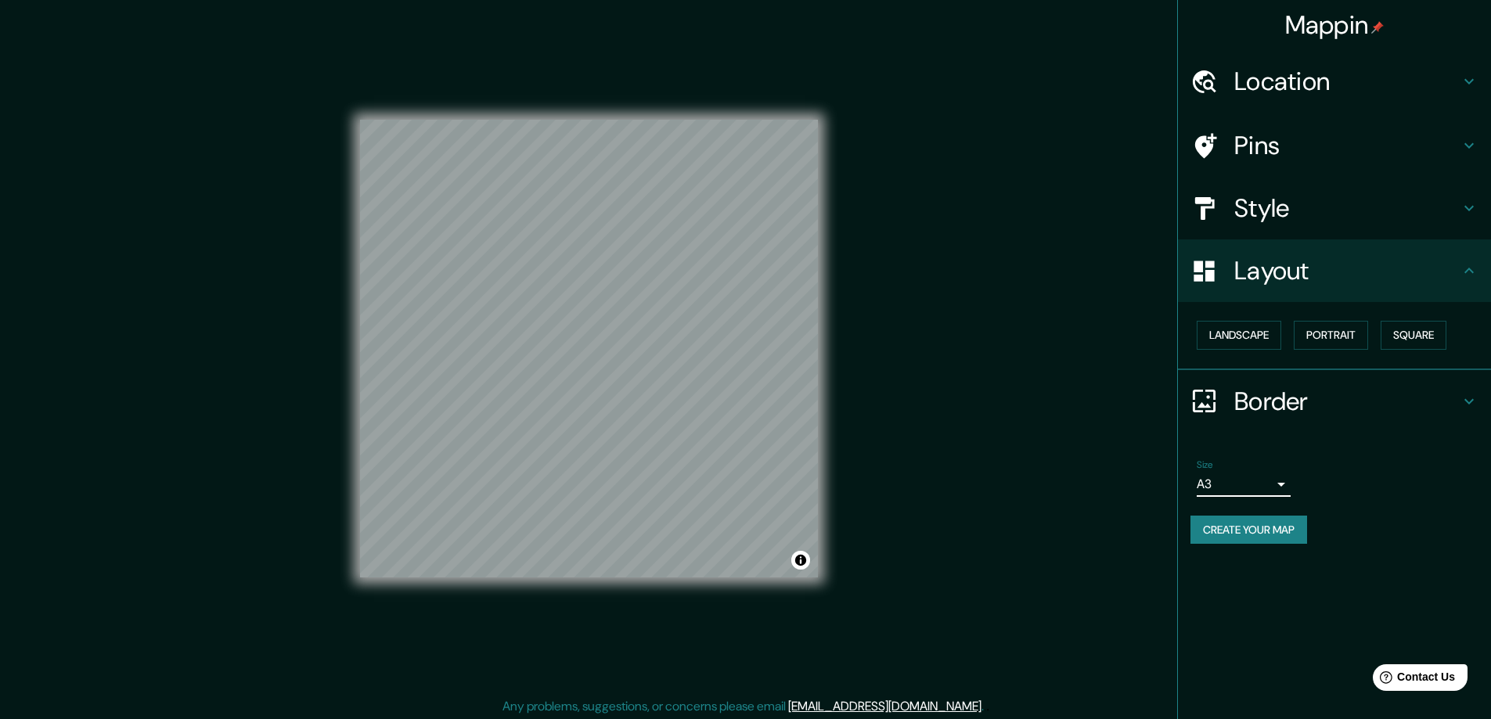
click at [1254, 76] on h4 "Location" at bounding box center [1346, 81] width 225 height 31
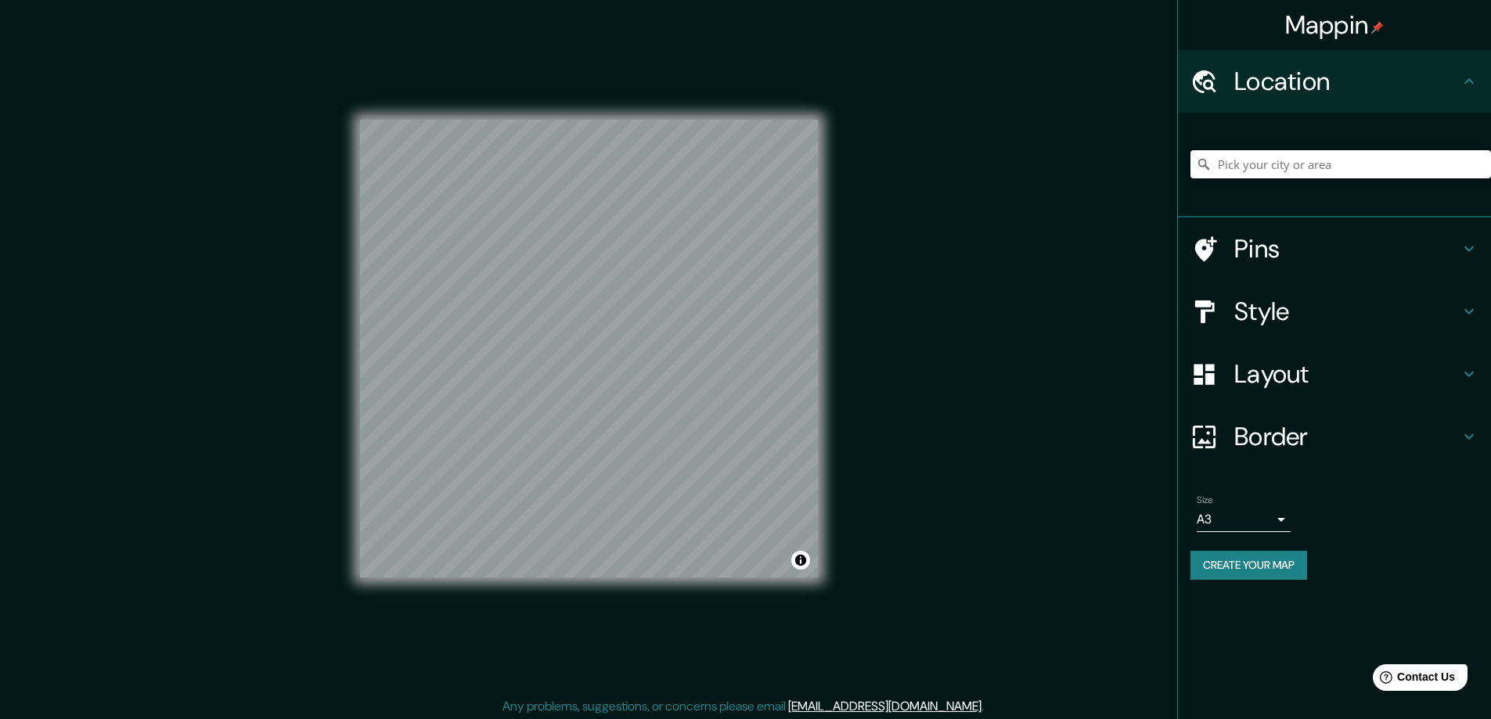
paste input "9/3 Egret Place, Whittlesea, Vic 3757"
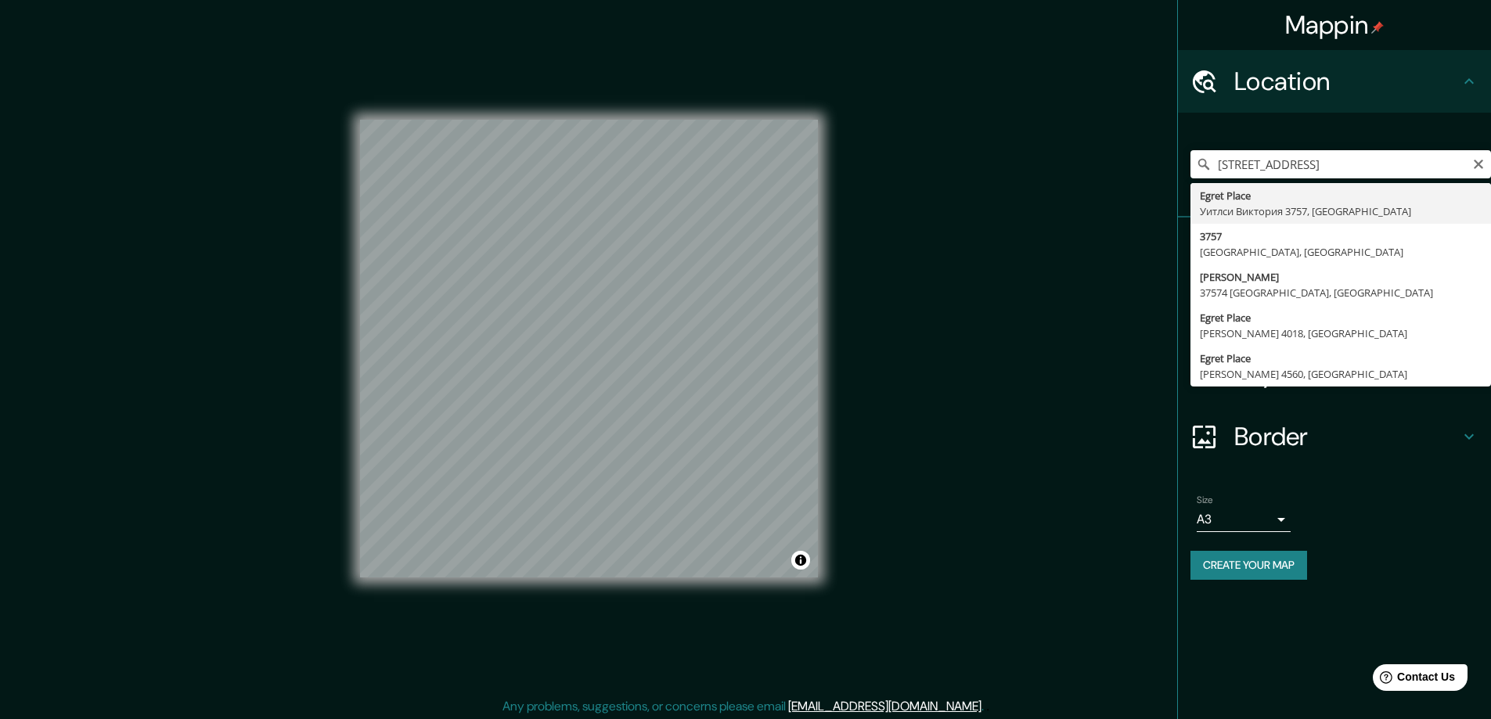
type input "Egret Place, Уитлси Виктория 3757, Австралия"
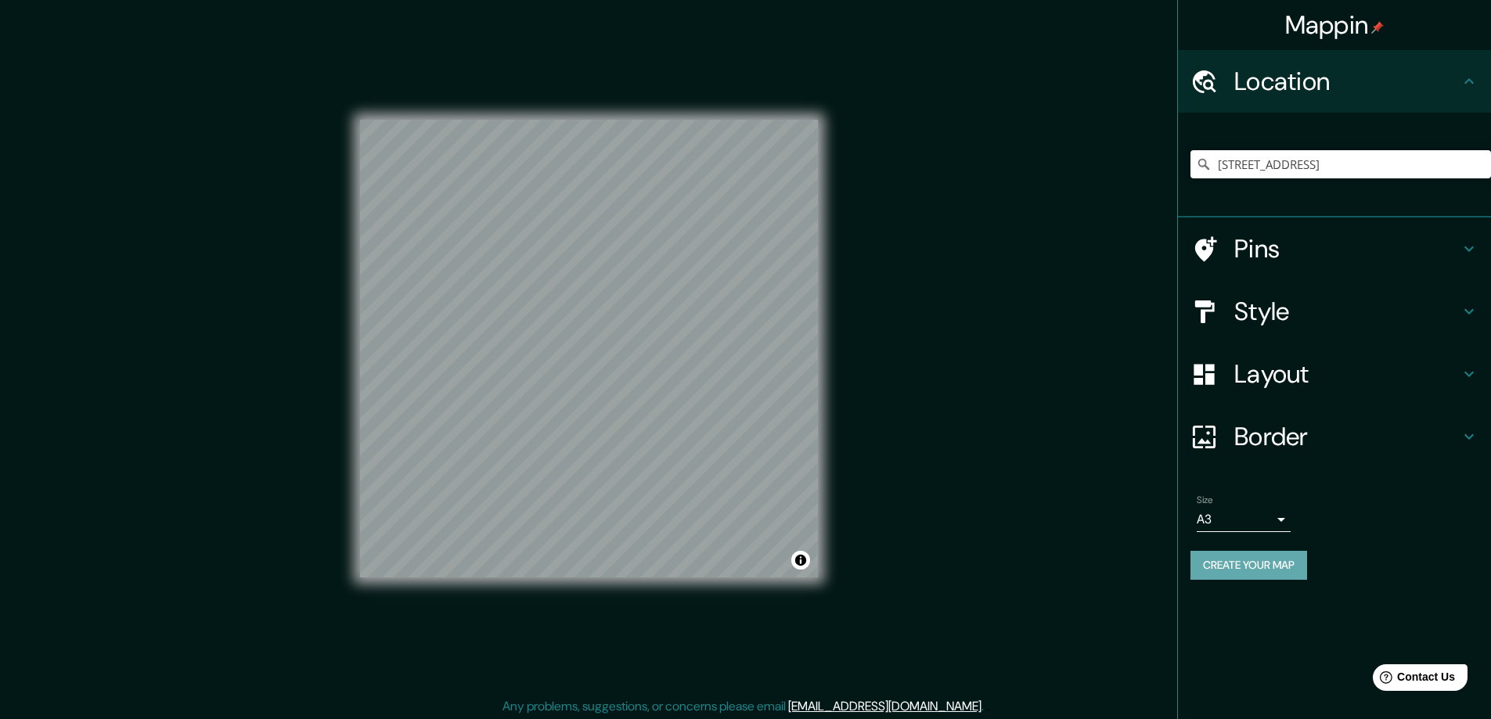
click at [1216, 560] on button "Create your map" at bounding box center [1248, 565] width 117 height 29
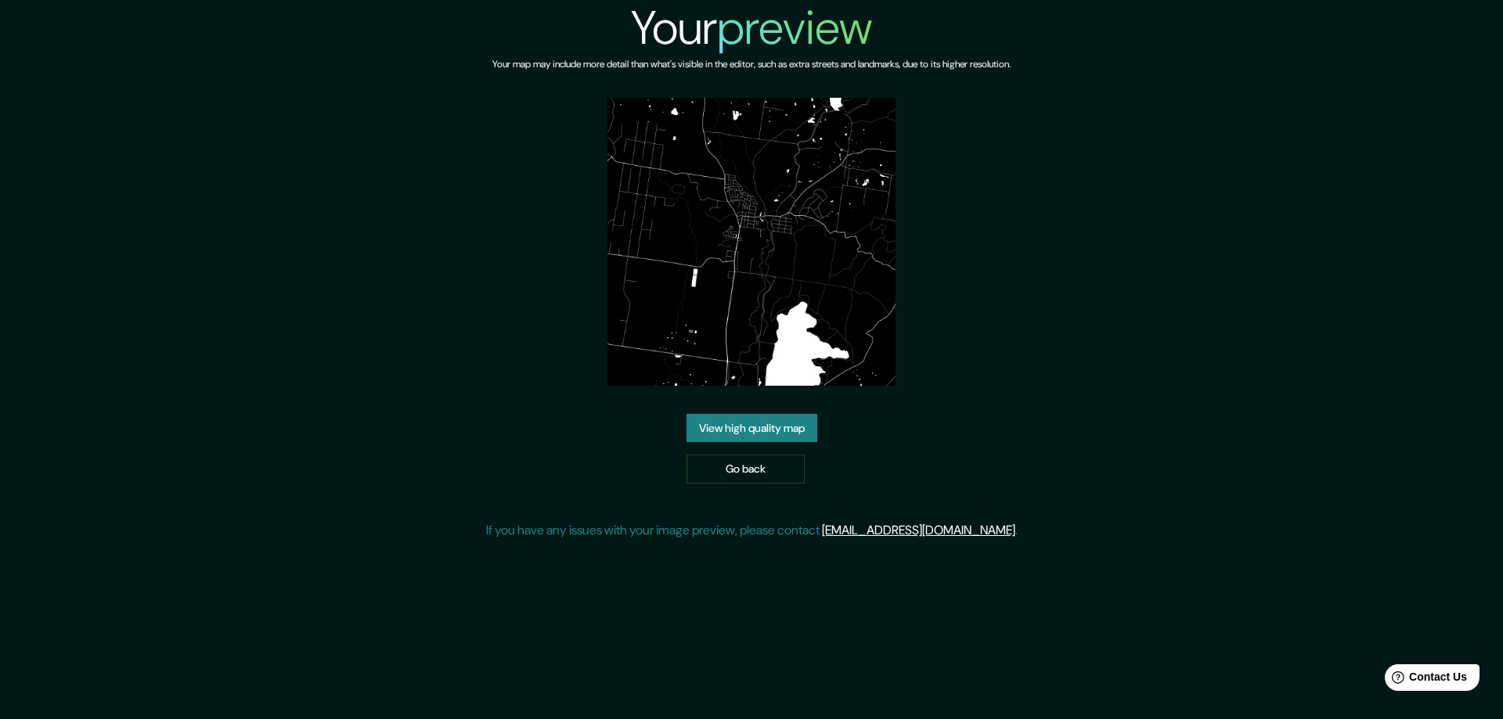
click at [702, 414] on link "View high quality map" at bounding box center [751, 428] width 131 height 29
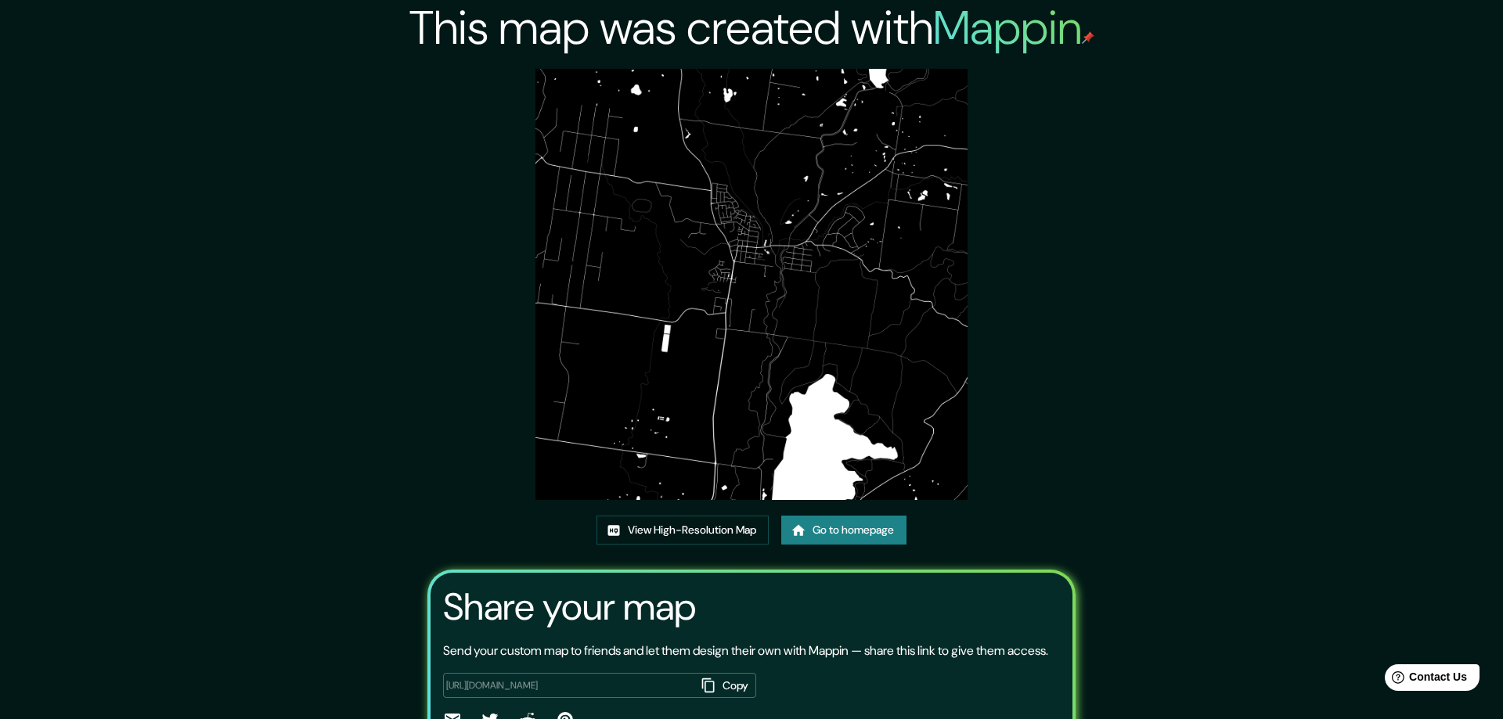
click at [663, 108] on img at bounding box center [750, 284] width 431 height 431
click at [643, 523] on link "View High-Resolution Map" at bounding box center [677, 530] width 172 height 29
click at [813, 522] on link "Go to homepage" at bounding box center [838, 530] width 125 height 29
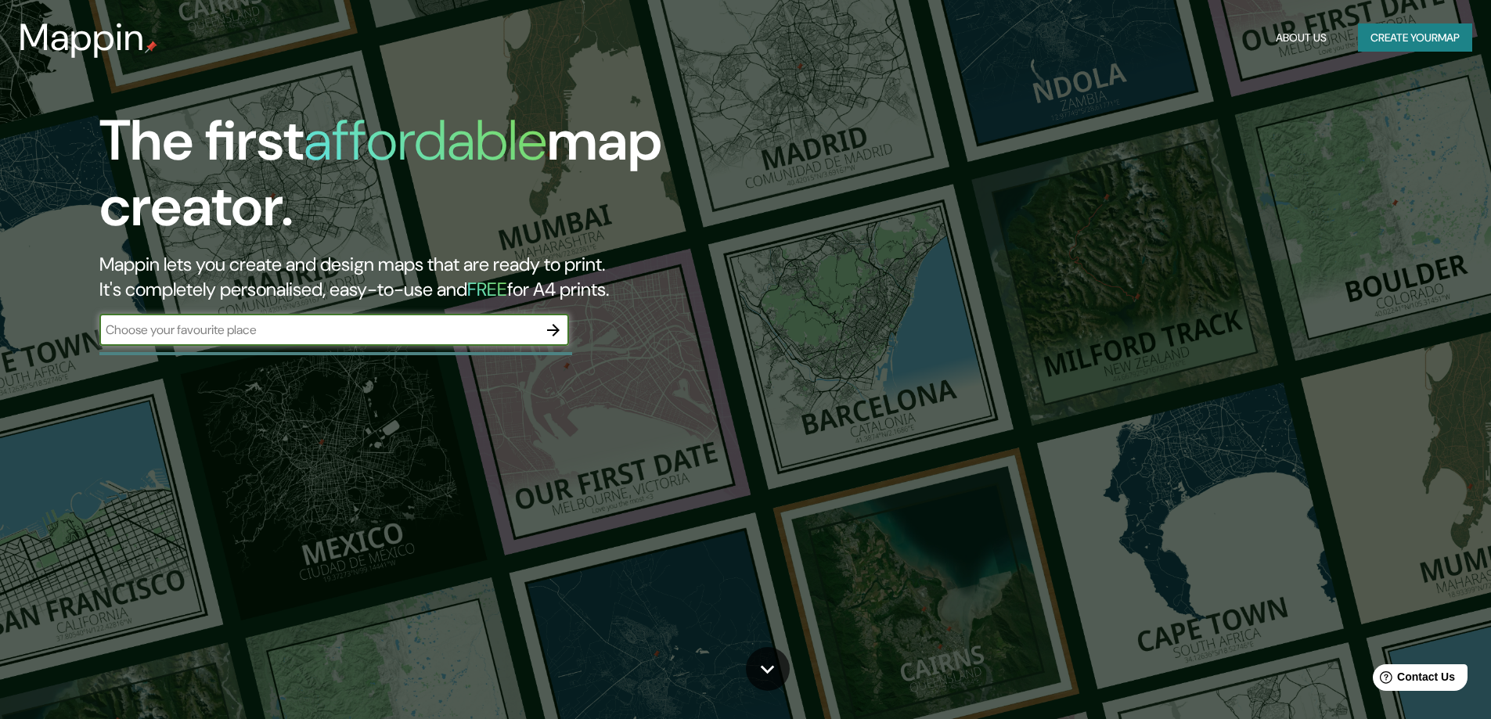
click at [549, 326] on icon "button" at bounding box center [553, 330] width 19 height 19
